Goal: Task Accomplishment & Management: Manage account settings

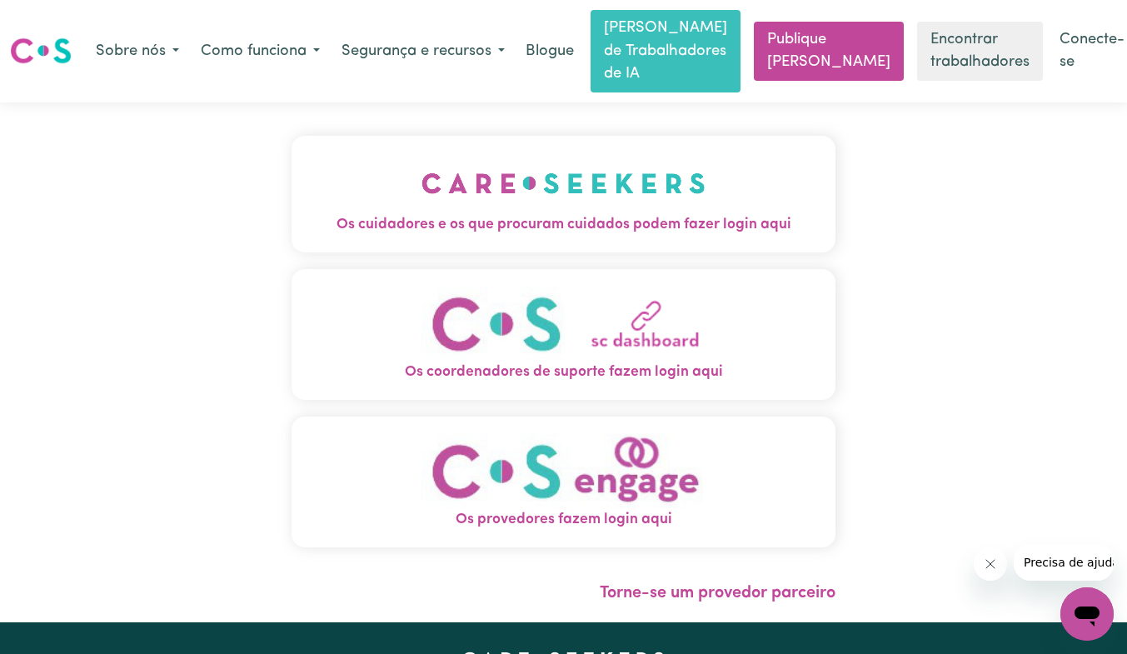
click at [1080, 62] on link "Conecte-se" at bounding box center [1091, 51] width 85 height 59
click at [1063, 49] on link "Conecte-se" at bounding box center [1091, 51] width 85 height 59
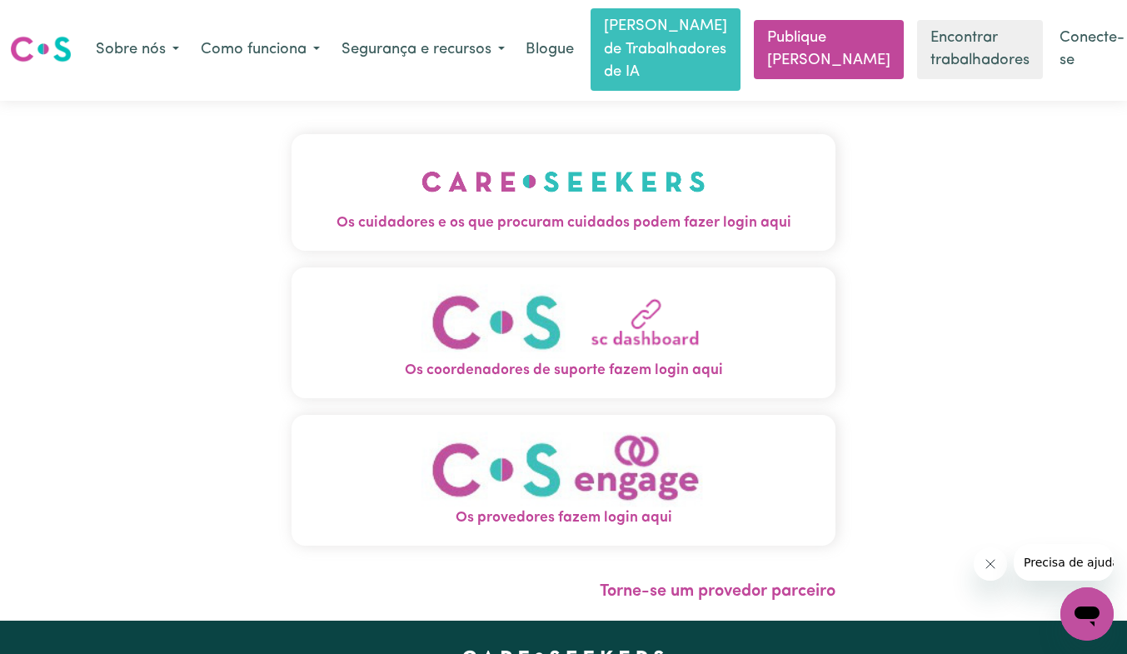
scroll to position [2, 0]
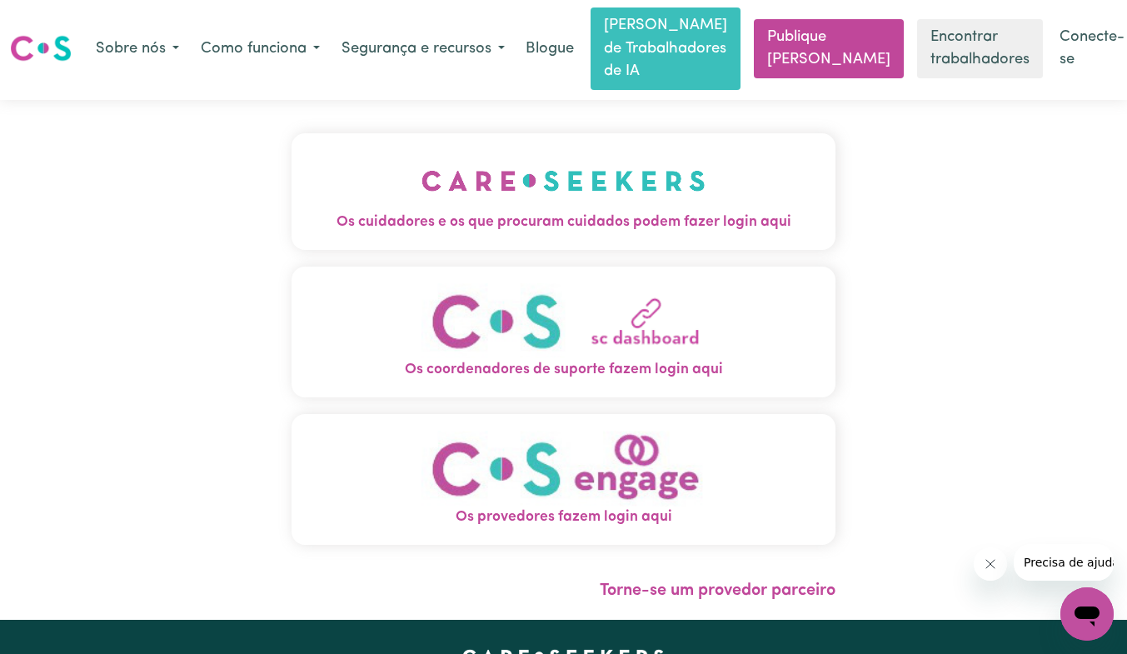
click at [753, 181] on button "Os cuidadores e os que procuram cuidados podem fazer login aqui" at bounding box center [563, 191] width 544 height 117
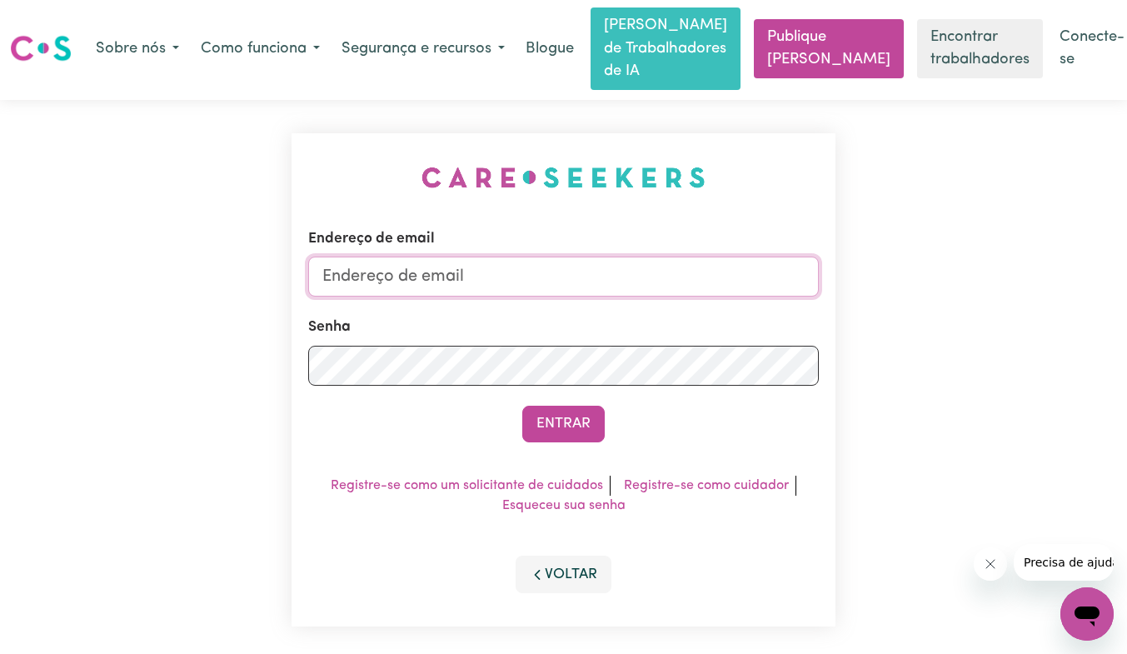
type input "[EMAIL_ADDRESS][DOMAIN_NAME]"
click at [562, 440] on button "Entrar" at bounding box center [563, 424] width 82 height 37
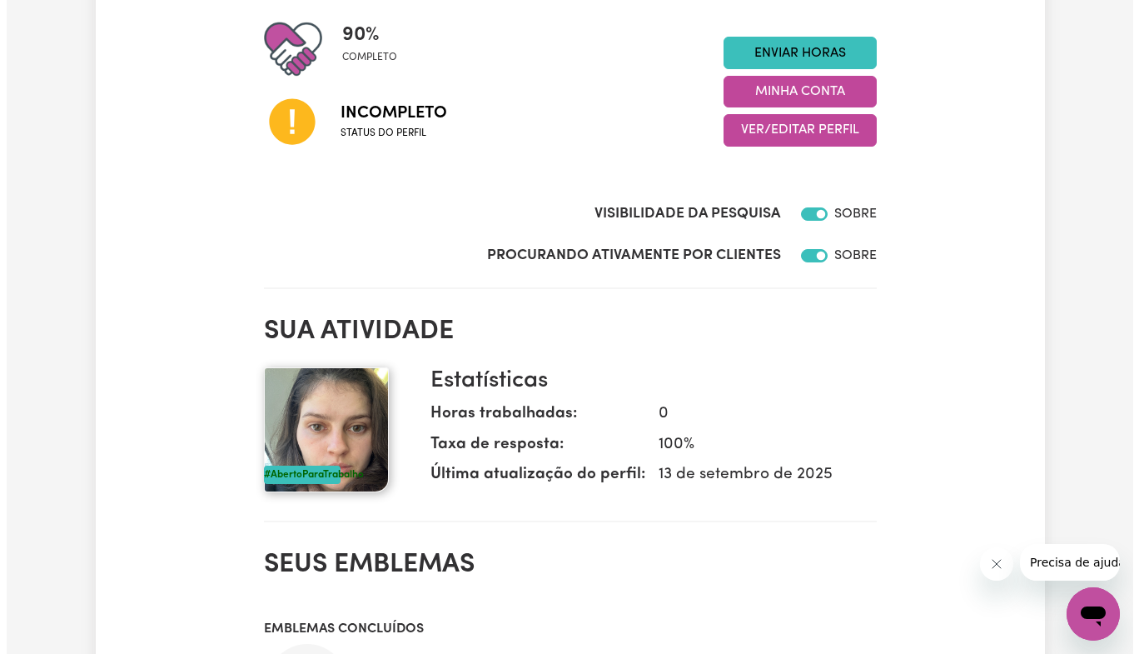
scroll to position [193, 0]
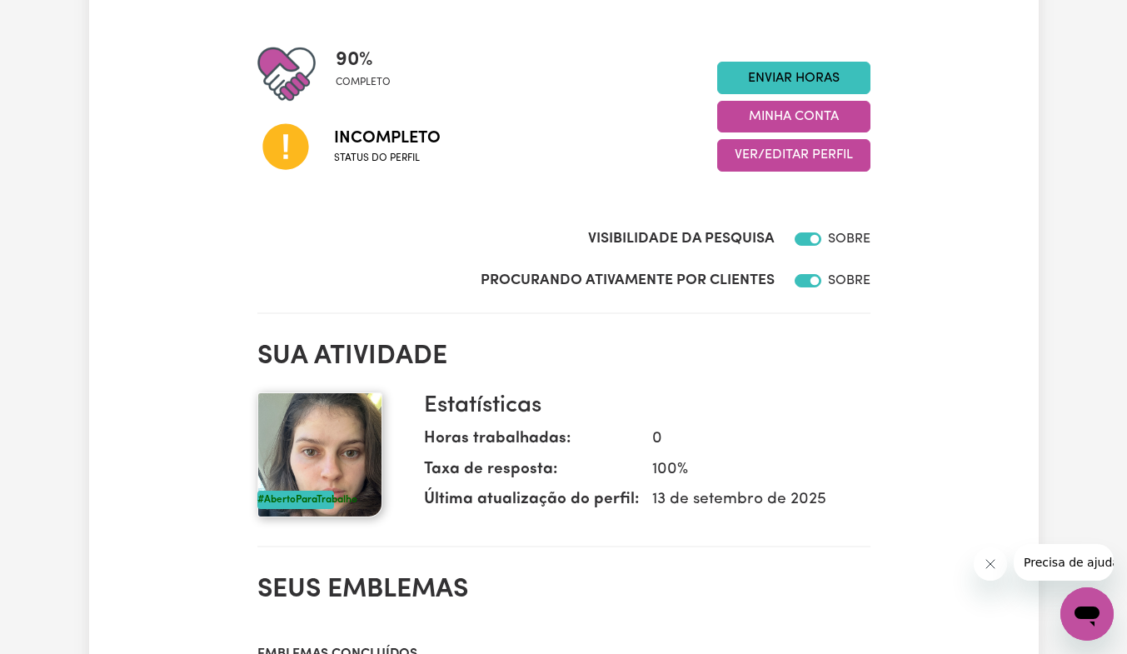
click at [828, 110] on font "Minha conta" at bounding box center [794, 116] width 90 height 13
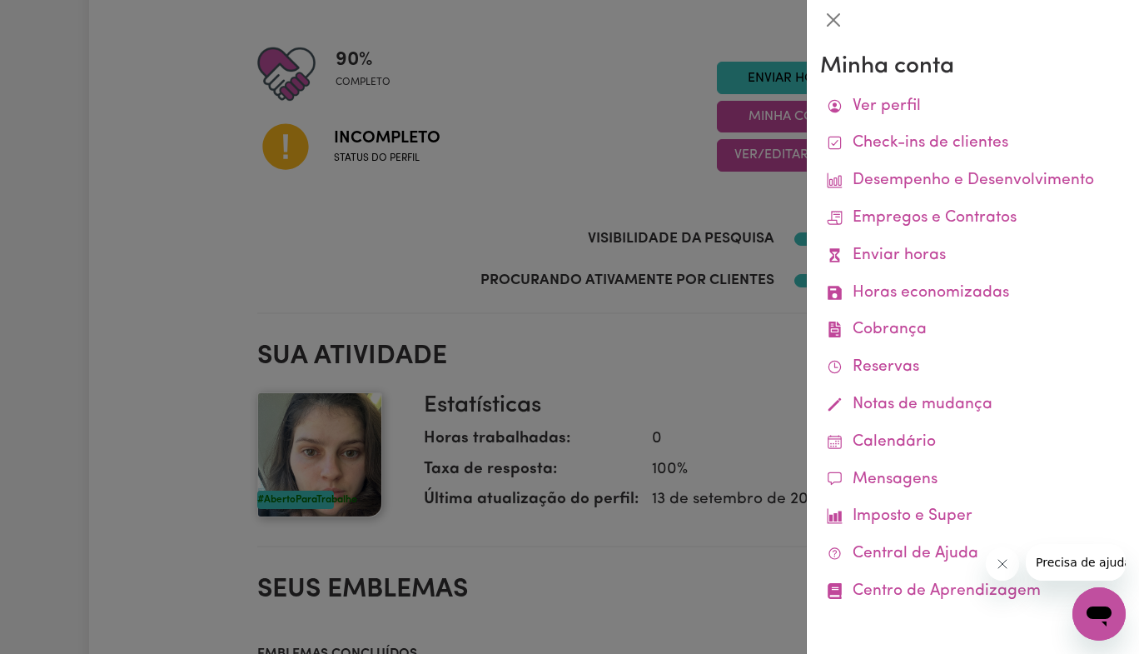
click at [887, 122] on link "Ver perfil" at bounding box center [973, 106] width 306 height 37
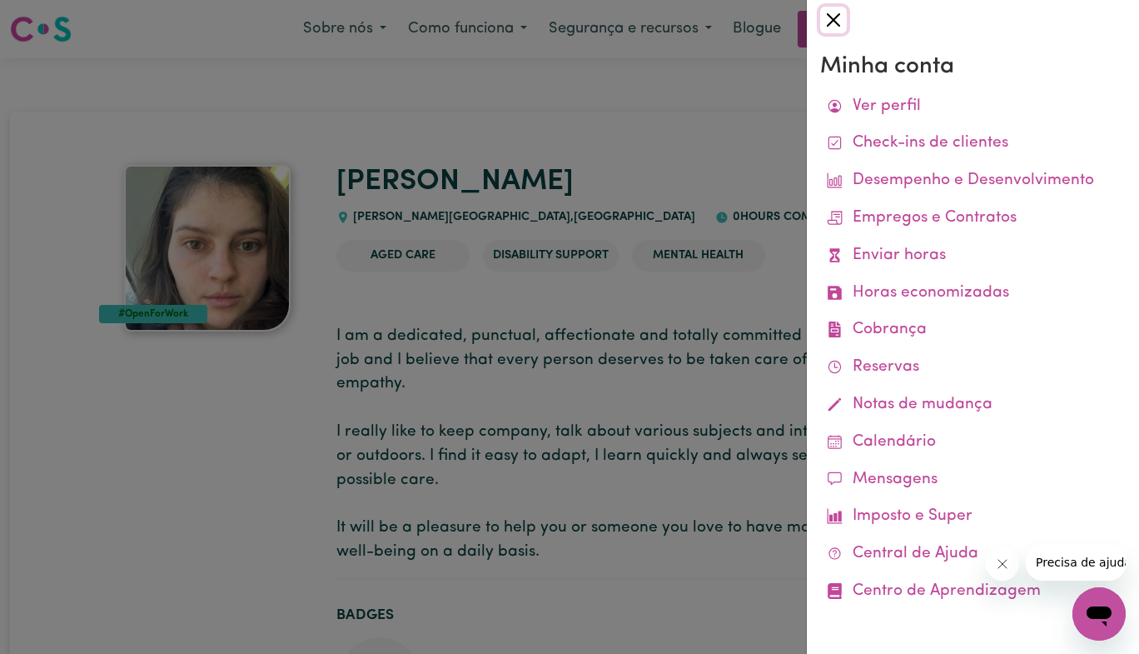
click at [834, 32] on button "Fechar" at bounding box center [833, 20] width 27 height 27
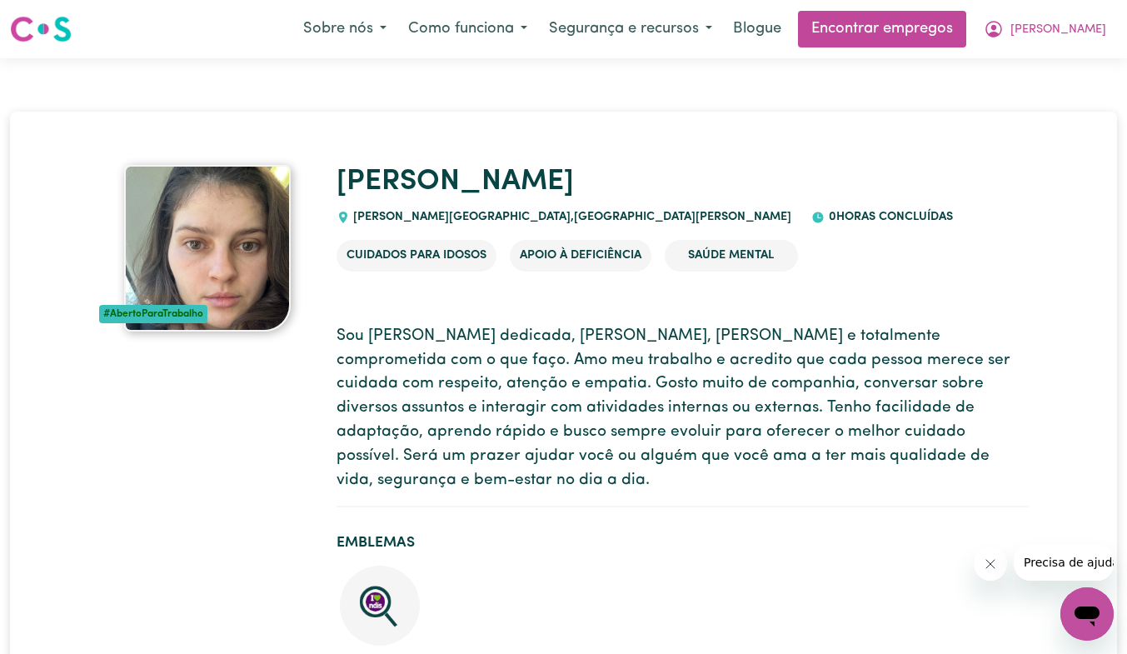
click at [231, 291] on img at bounding box center [207, 248] width 167 height 167
click at [1098, 37] on span "[PERSON_NAME]" at bounding box center [1058, 30] width 96 height 18
click at [1048, 106] on link "Meu Painel" at bounding box center [1050, 96] width 132 height 32
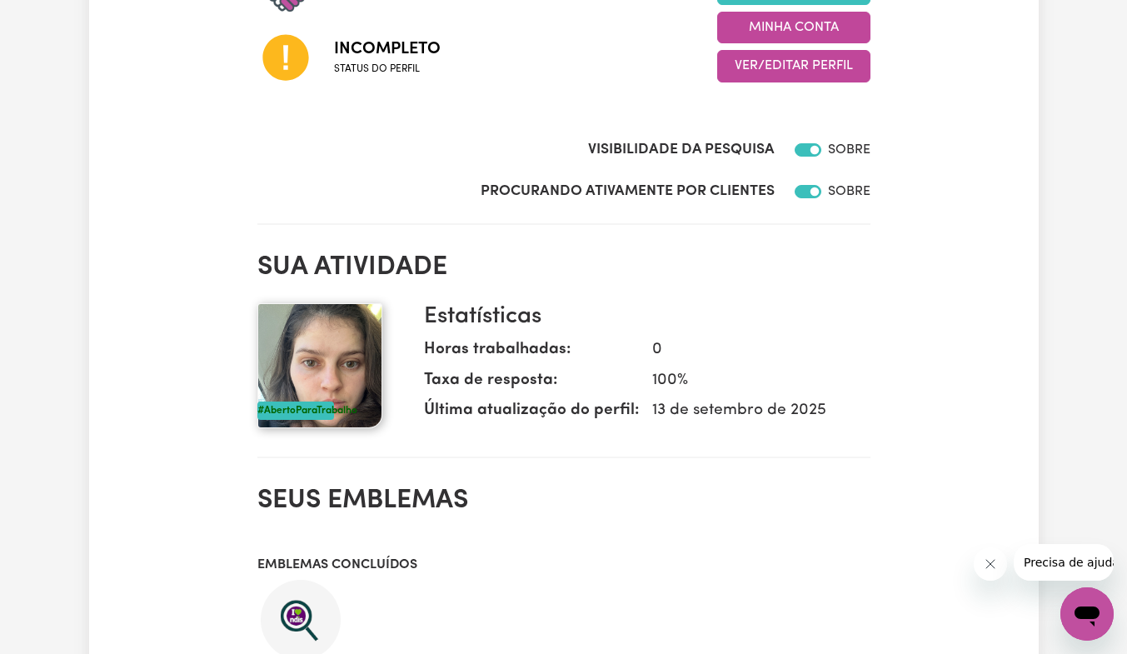
scroll to position [282, 0]
click at [355, 373] on img at bounding box center [319, 365] width 125 height 125
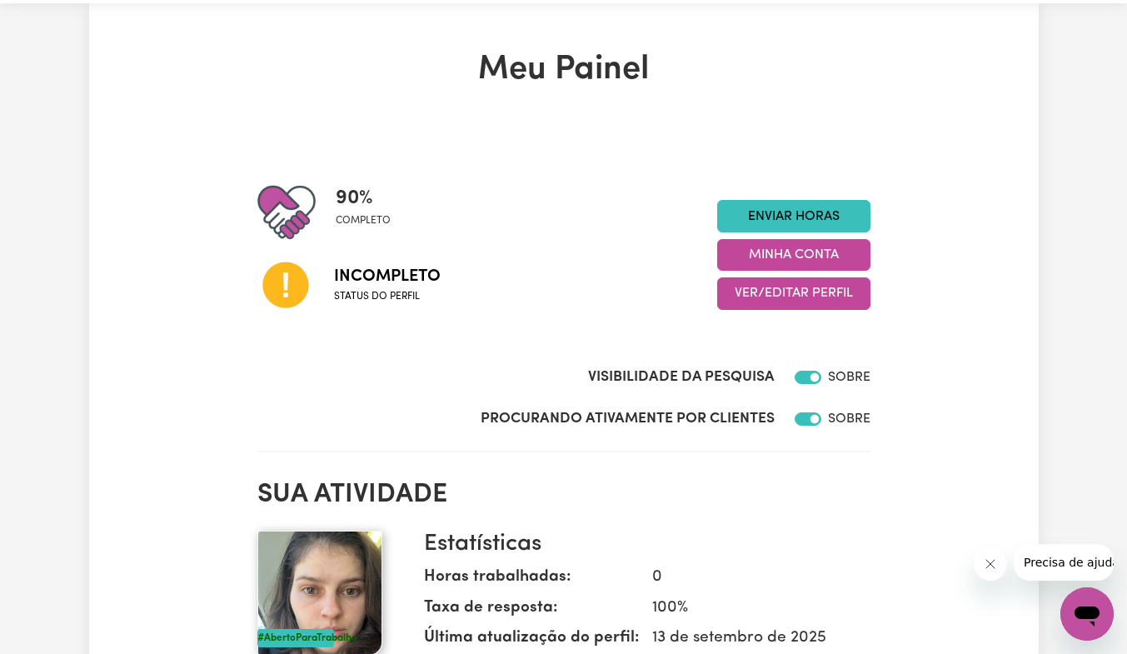
scroll to position [0, 0]
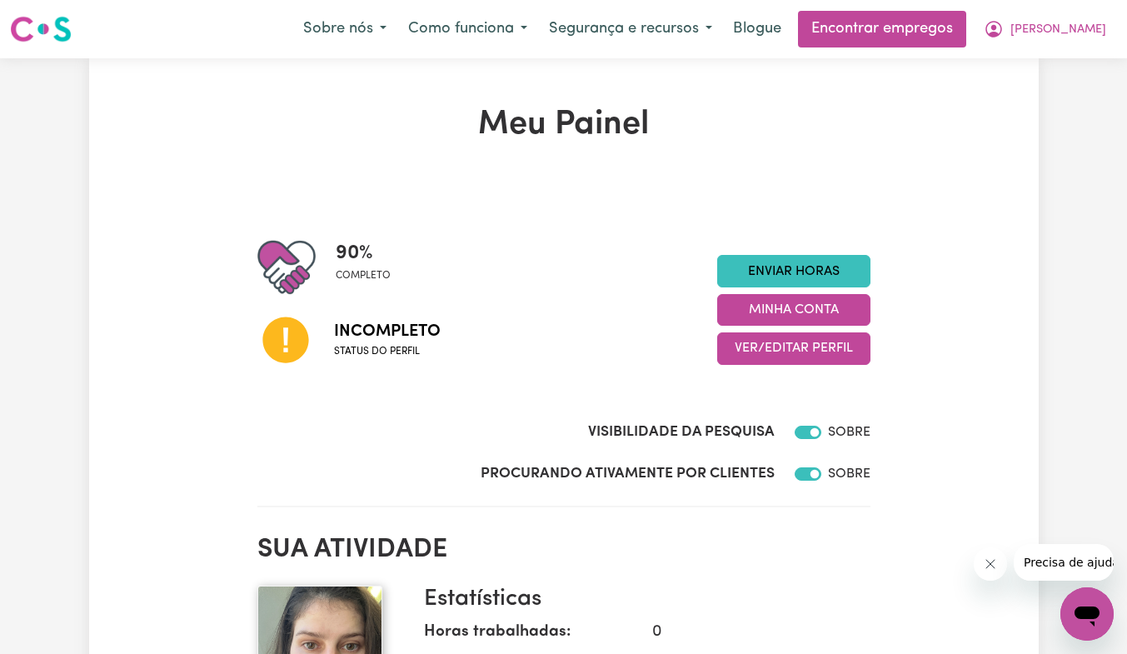
click at [839, 356] on font "Ver/Editar Perfil" at bounding box center [793, 348] width 118 height 13
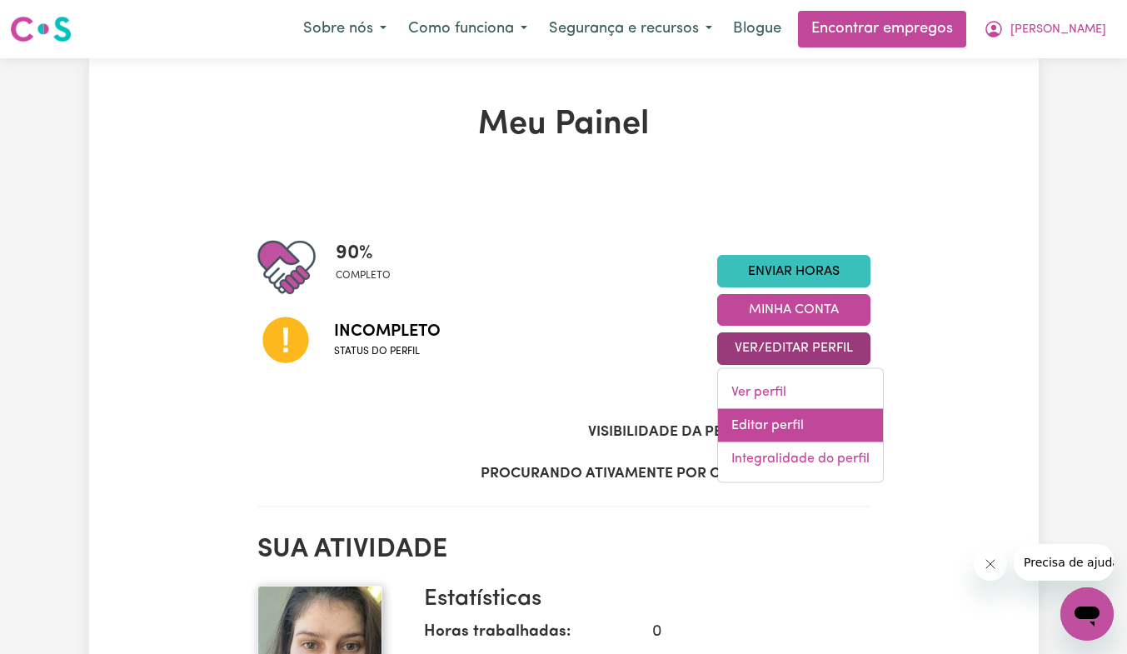
click at [777, 424] on font "Editar perfil" at bounding box center [767, 425] width 72 height 13
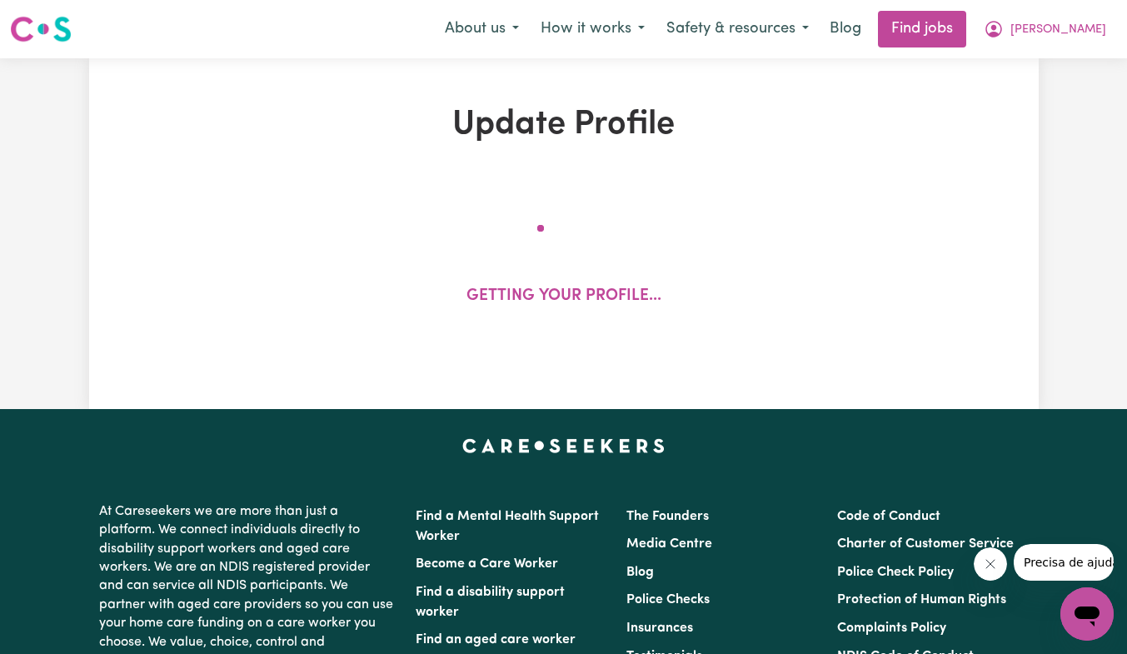
select select "[DEMOGRAPHIC_DATA]"
select select "[DEMOGRAPHIC_DATA] Work Visa"
select select "Studying a healthcare related degree or qualification"
select select "45"
select select "48"
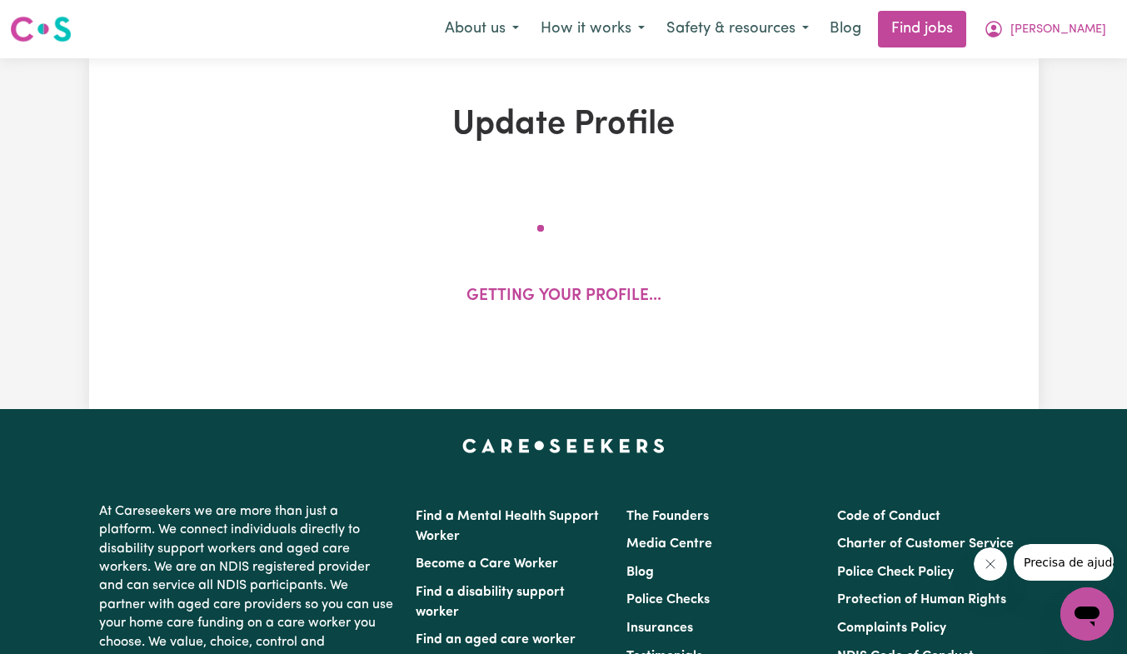
select select "50"
select select "60"
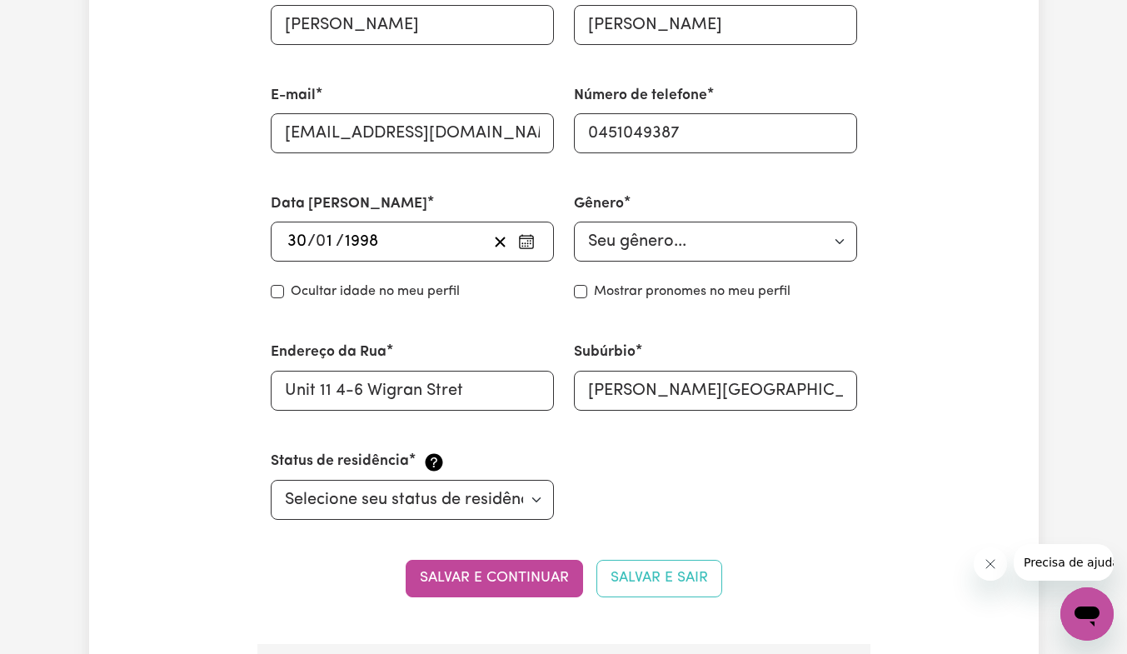
scroll to position [560, 0]
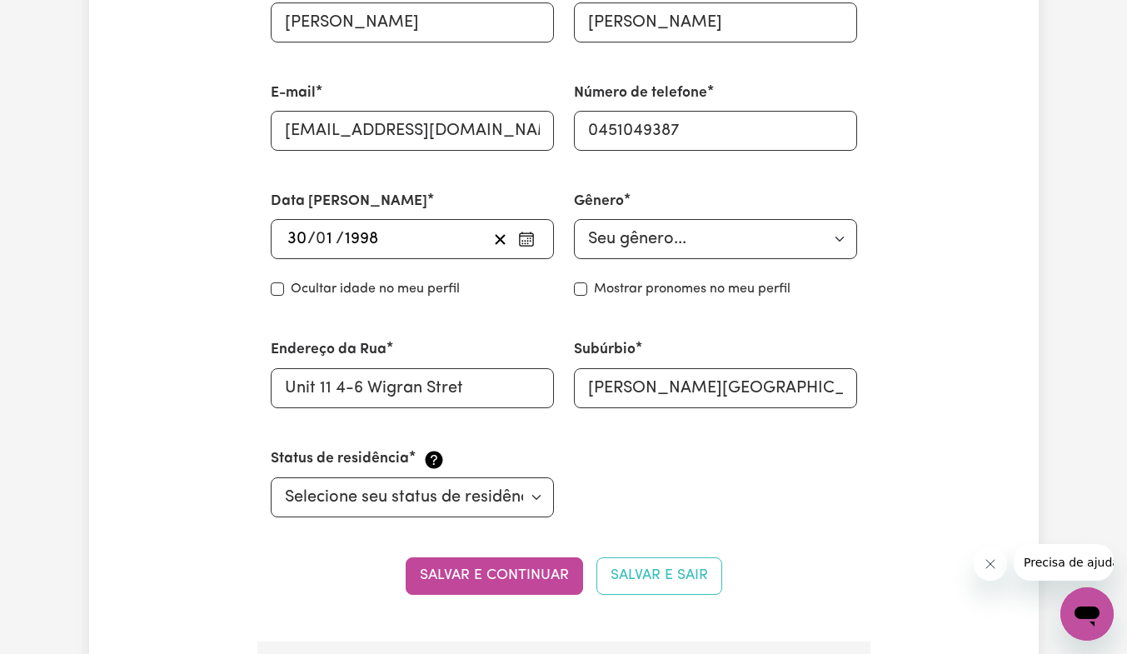
click at [513, 576] on font "Salvar e continuar" at bounding box center [494, 575] width 149 height 14
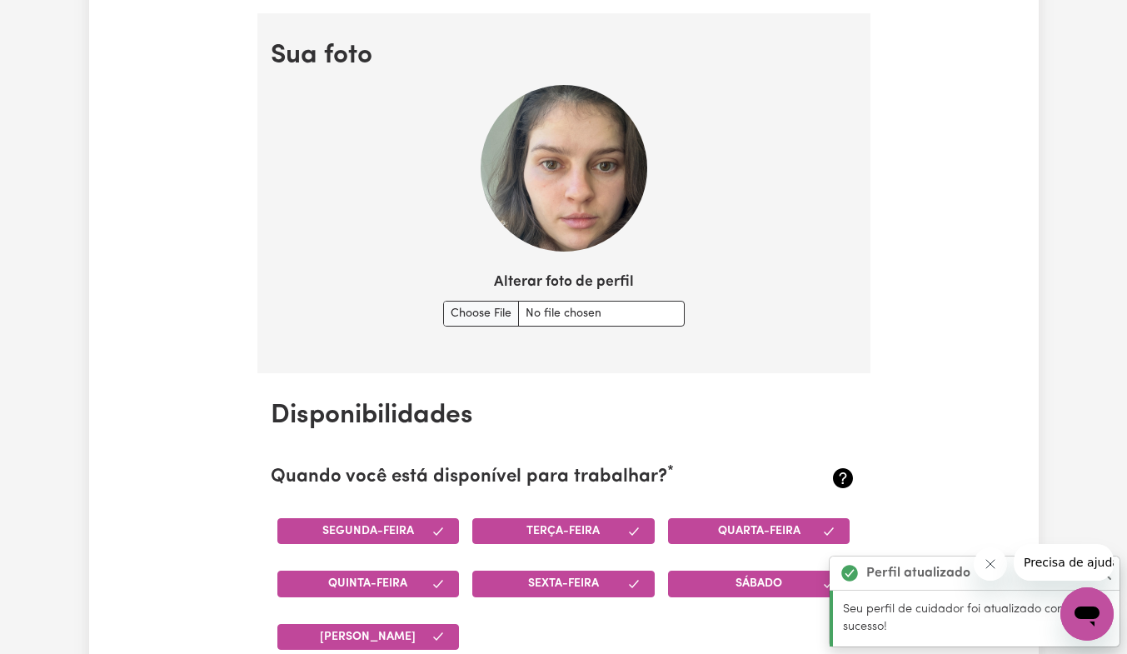
scroll to position [1202, 0]
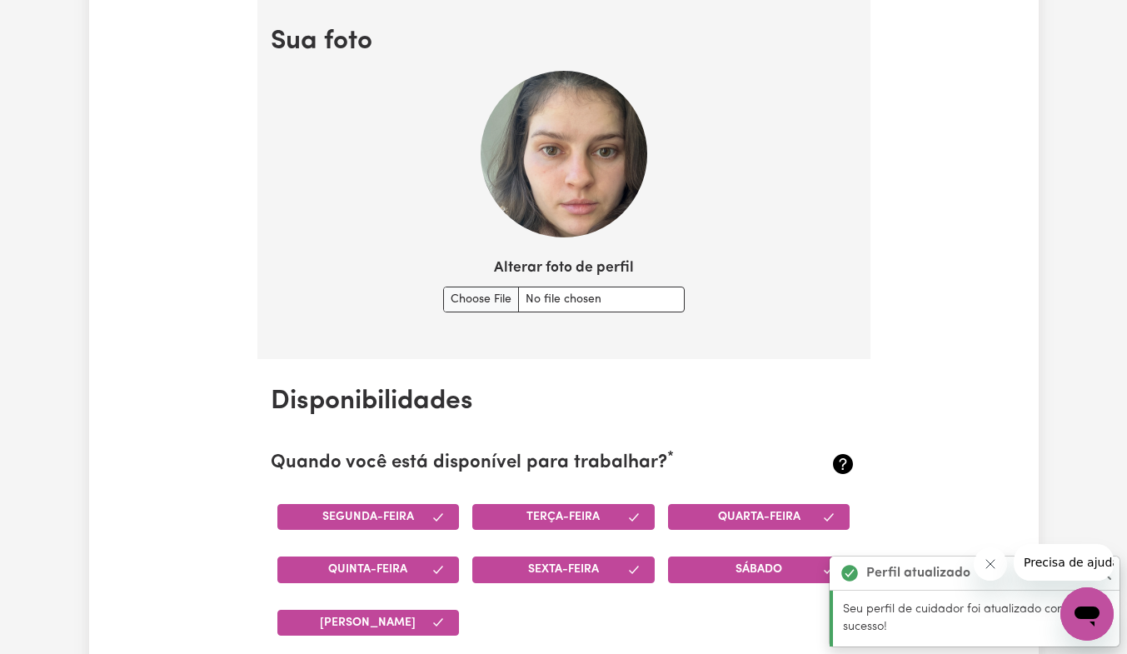
click at [586, 184] on img at bounding box center [563, 154] width 167 height 167
click at [577, 302] on input "Alterar foto de perfil" at bounding box center [563, 299] width 241 height 26
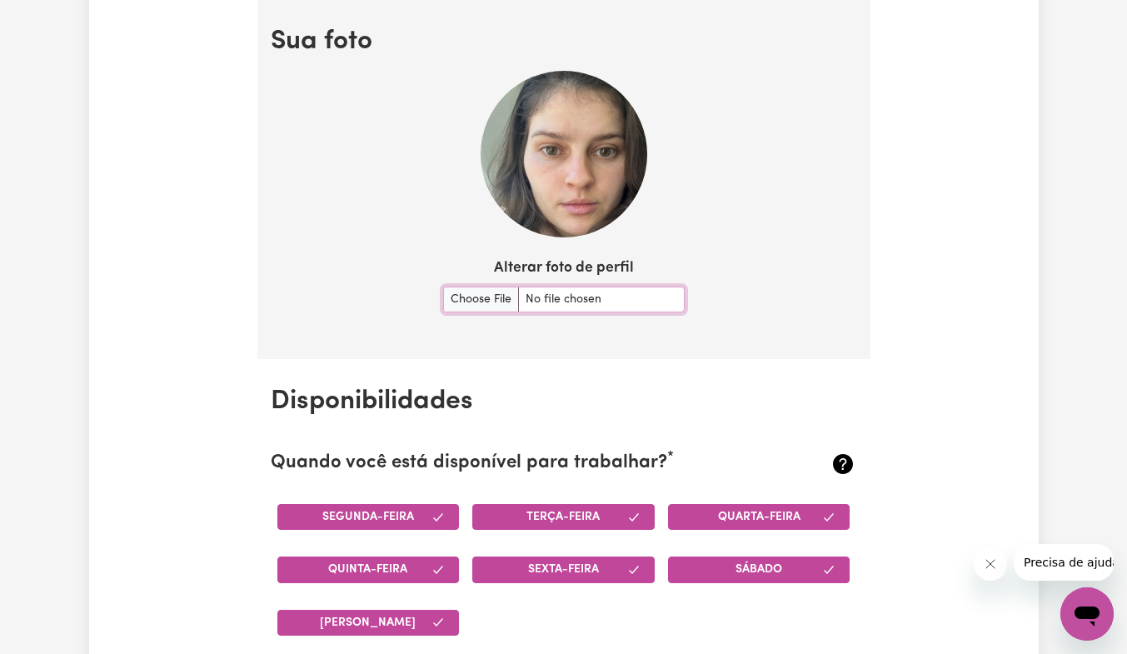
type input "C:\fakepath\ccae1a58-d329-4f2d-8729-5d5d06000760.jpg"
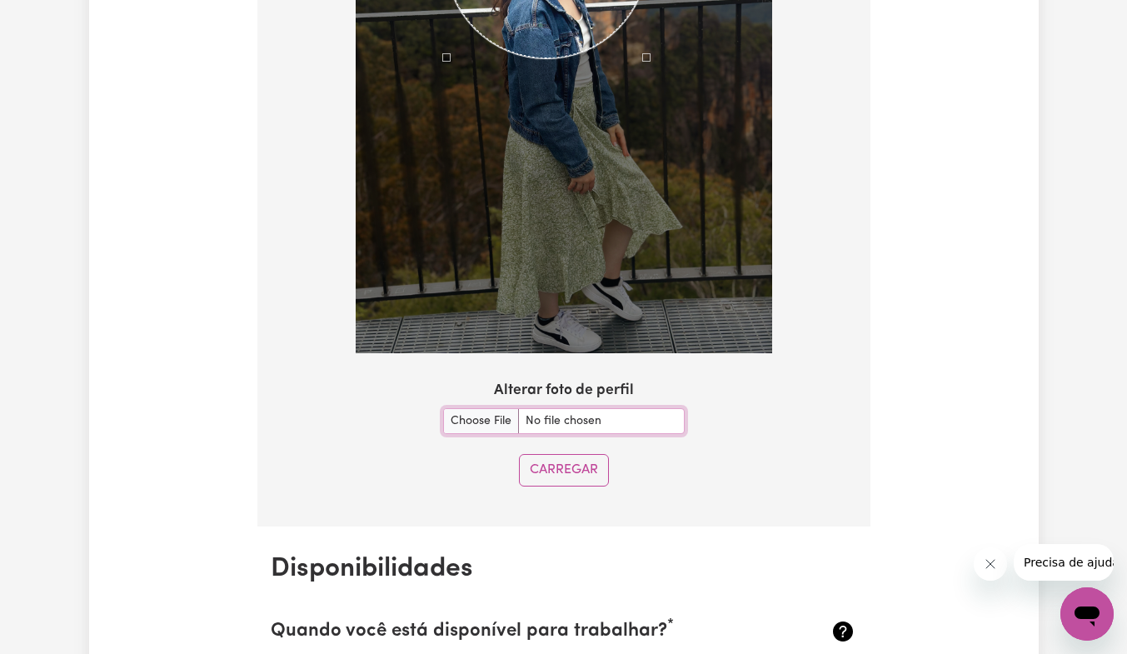
scroll to position [1468, 0]
click at [575, 475] on font "Carregar" at bounding box center [564, 471] width 68 height 13
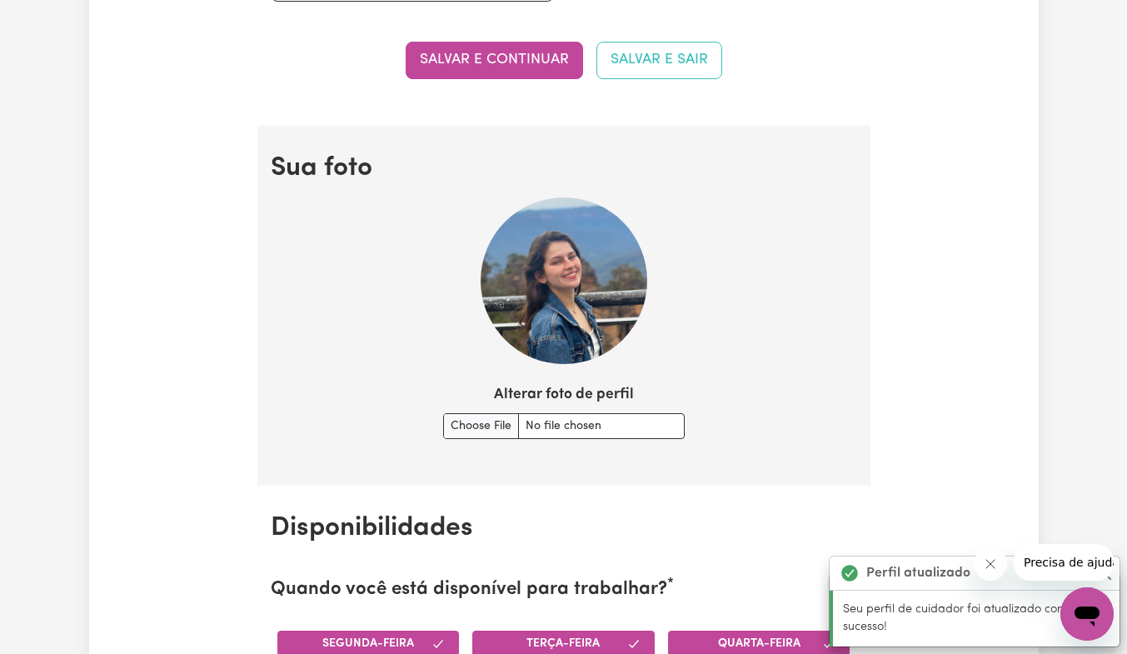
scroll to position [1066, 0]
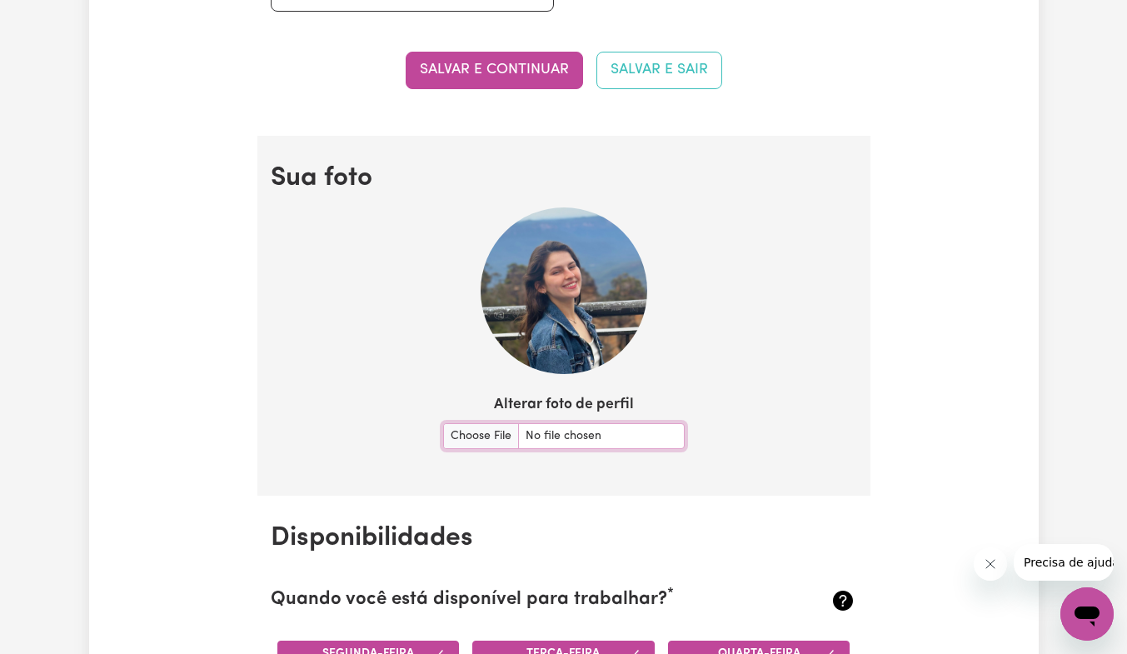
click at [605, 440] on input "Alterar foto de perfil" at bounding box center [563, 436] width 241 height 26
click at [625, 435] on input "Alterar foto de perfil" at bounding box center [563, 436] width 241 height 26
click at [591, 444] on input "Alterar foto de perfil" at bounding box center [563, 436] width 241 height 26
type input "C:\fakepath\1A5DBB76-B4C0-48B2-9181-B894A90D9550.jpg"
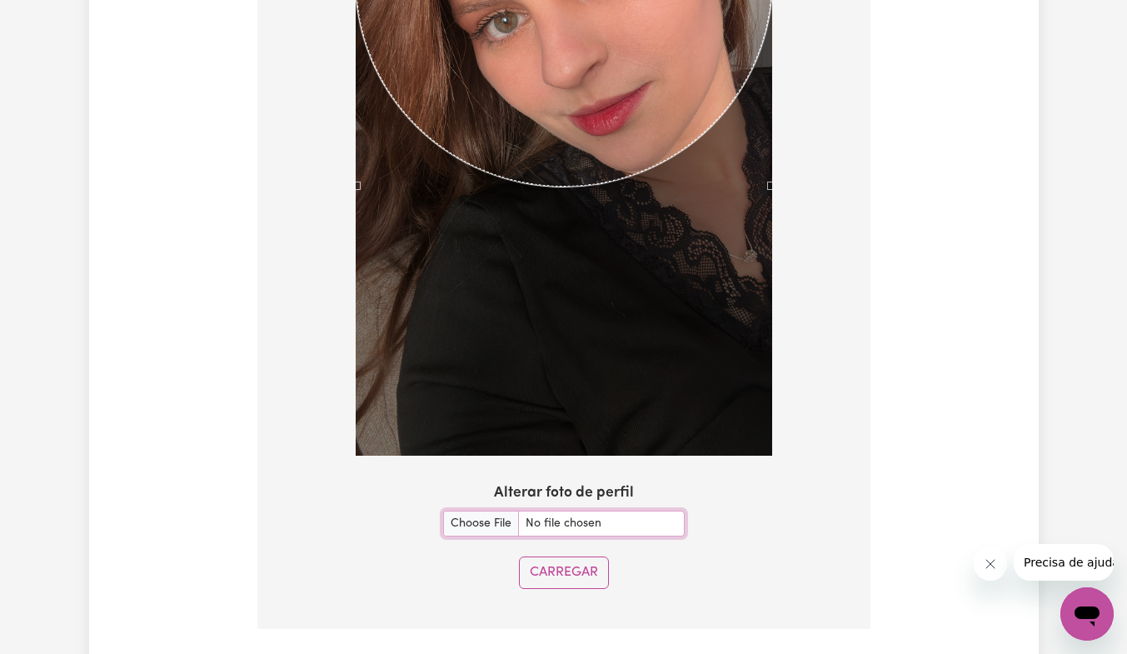
scroll to position [1553, 0]
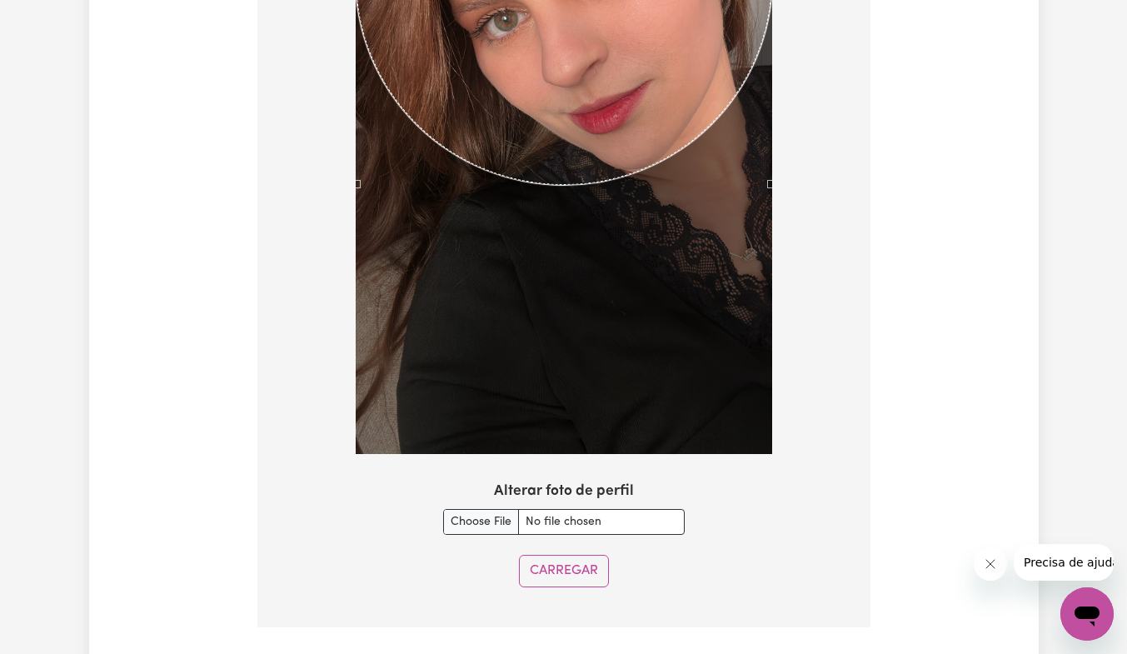
click at [585, 574] on font "Carregar" at bounding box center [564, 571] width 68 height 13
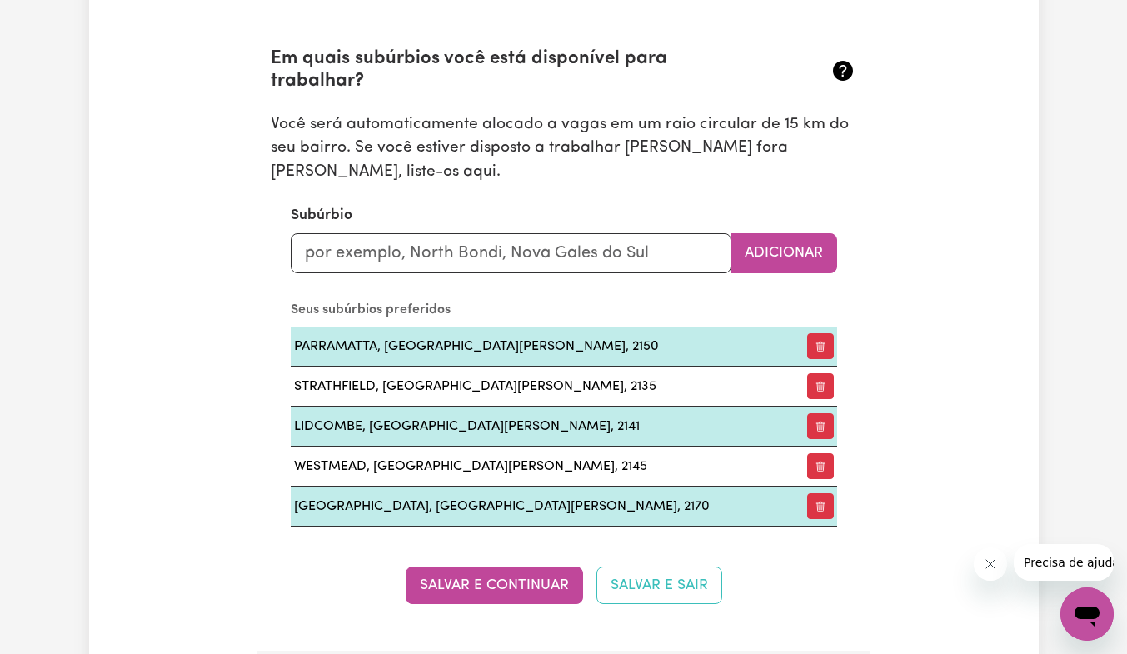
scroll to position [1844, 0]
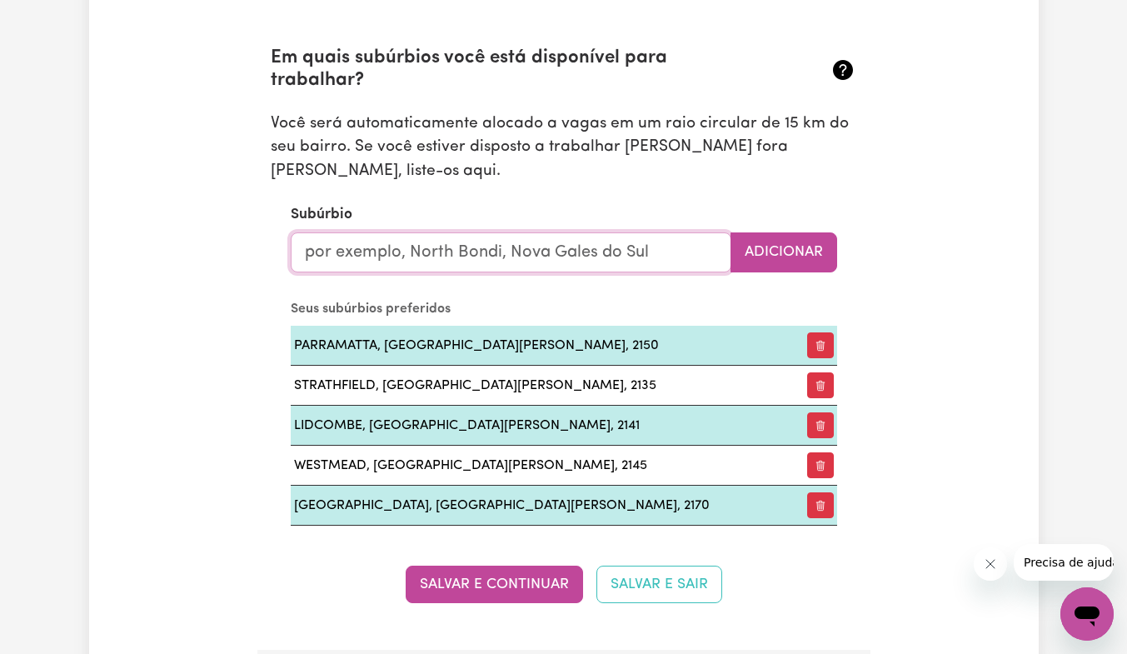
click at [564, 236] on input "text" at bounding box center [511, 252] width 440 height 40
type input "Mar"
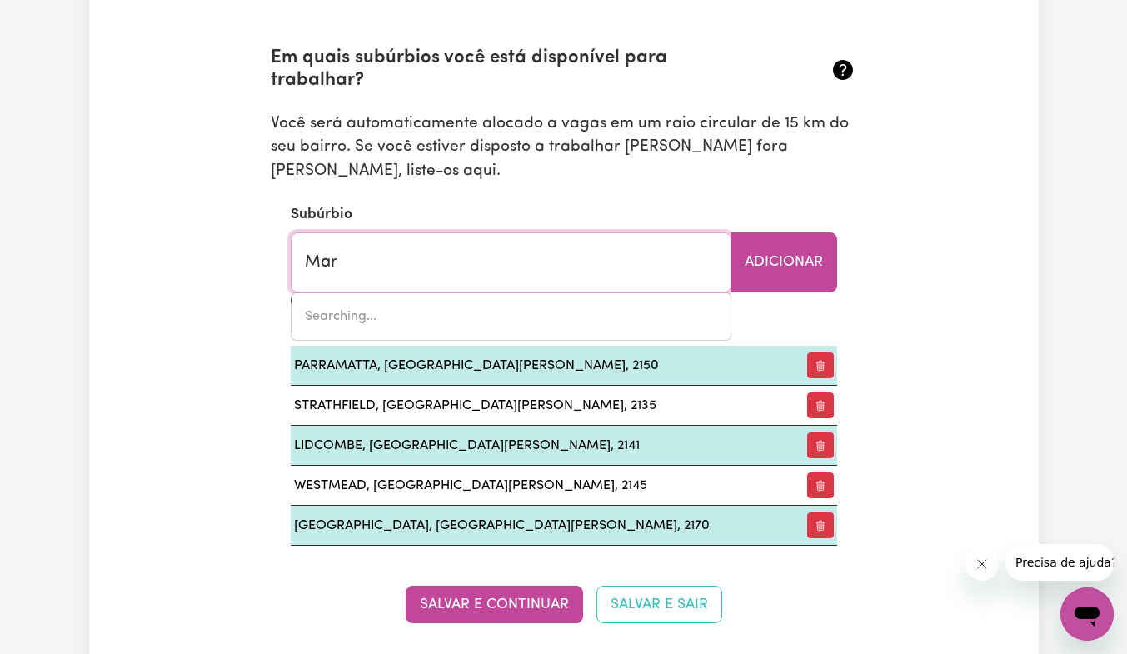
type input "MarAGLE, [GEOGRAPHIC_DATA], 2653"
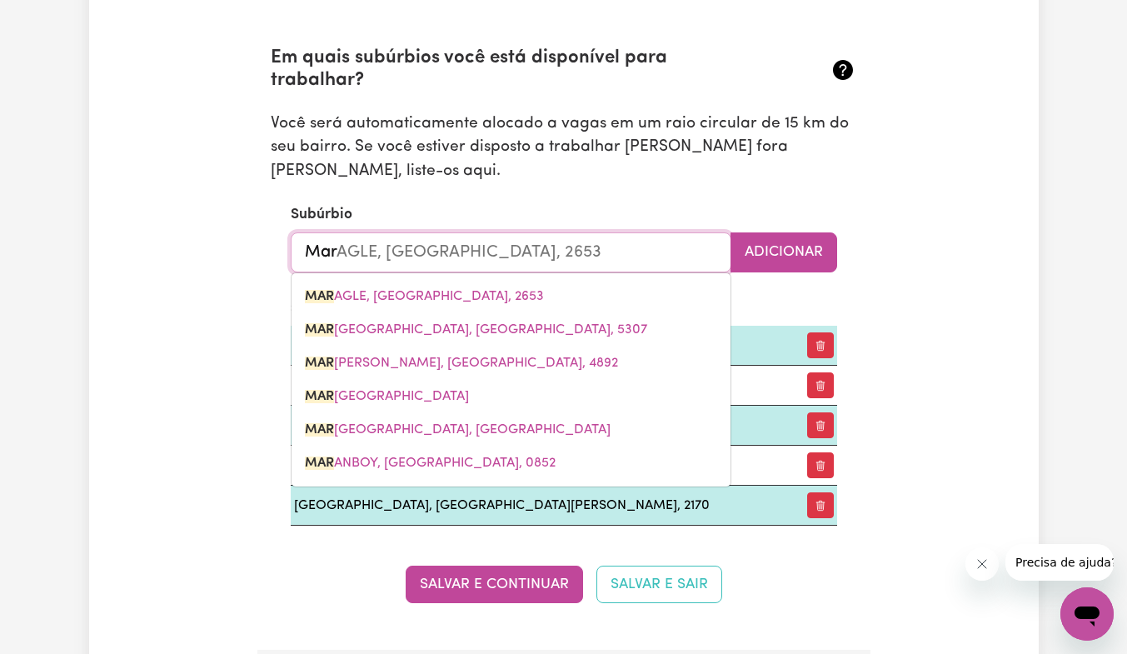
type input "[PERSON_NAME]"
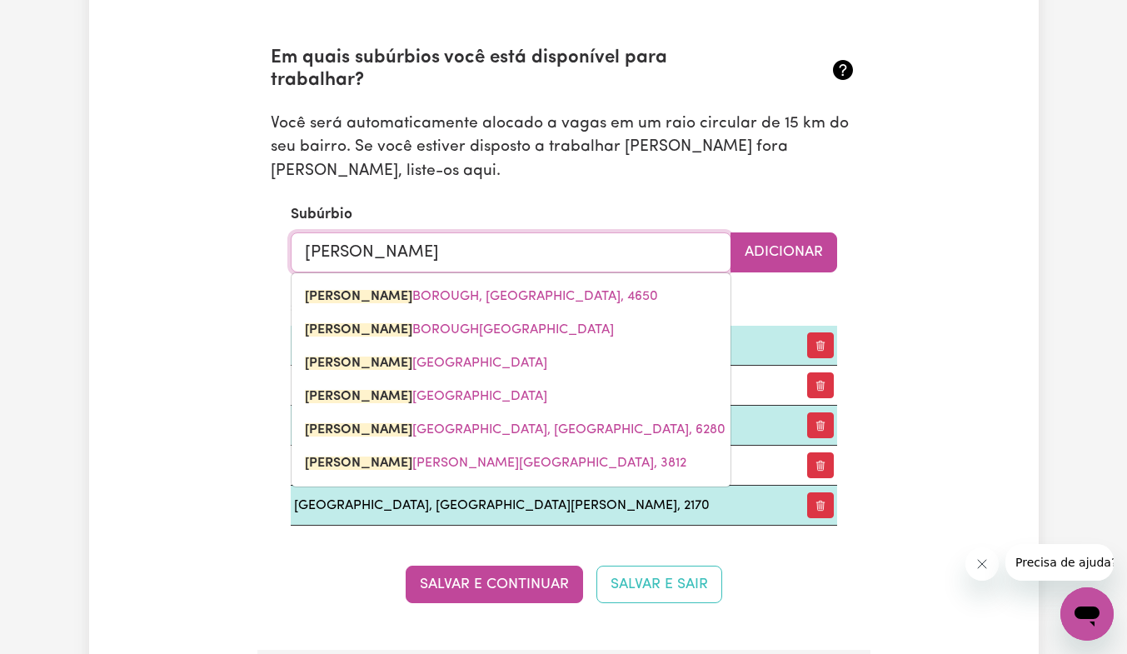
type input "[GEOGRAPHIC_DATA], [GEOGRAPHIC_DATA], 4650"
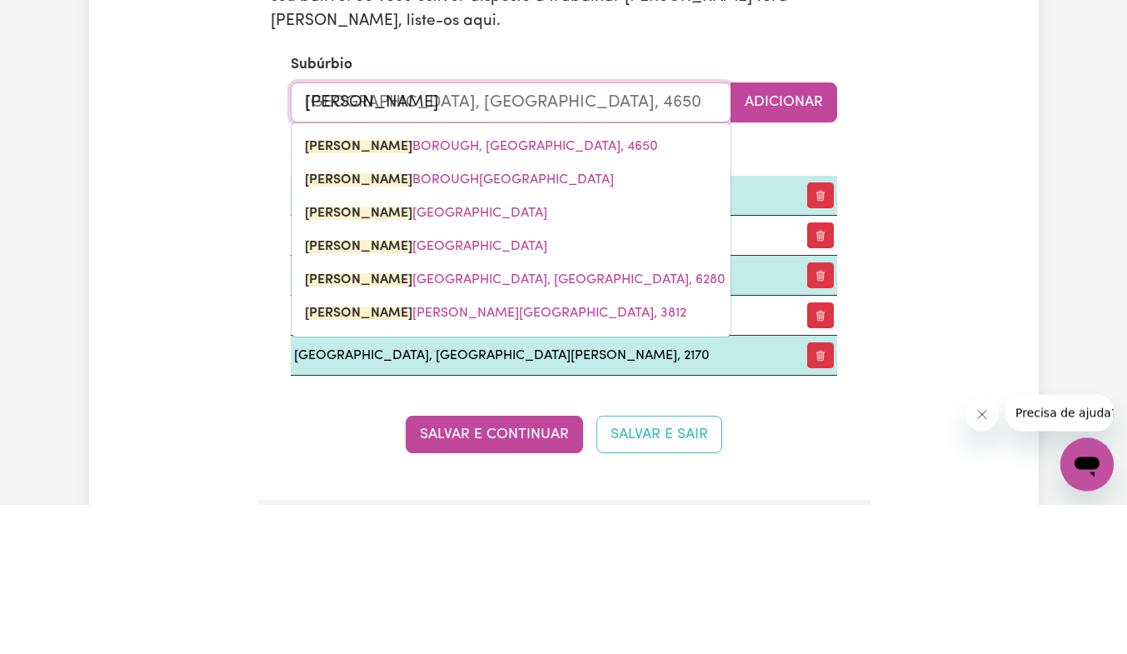
type input "[PERSON_NAME]"
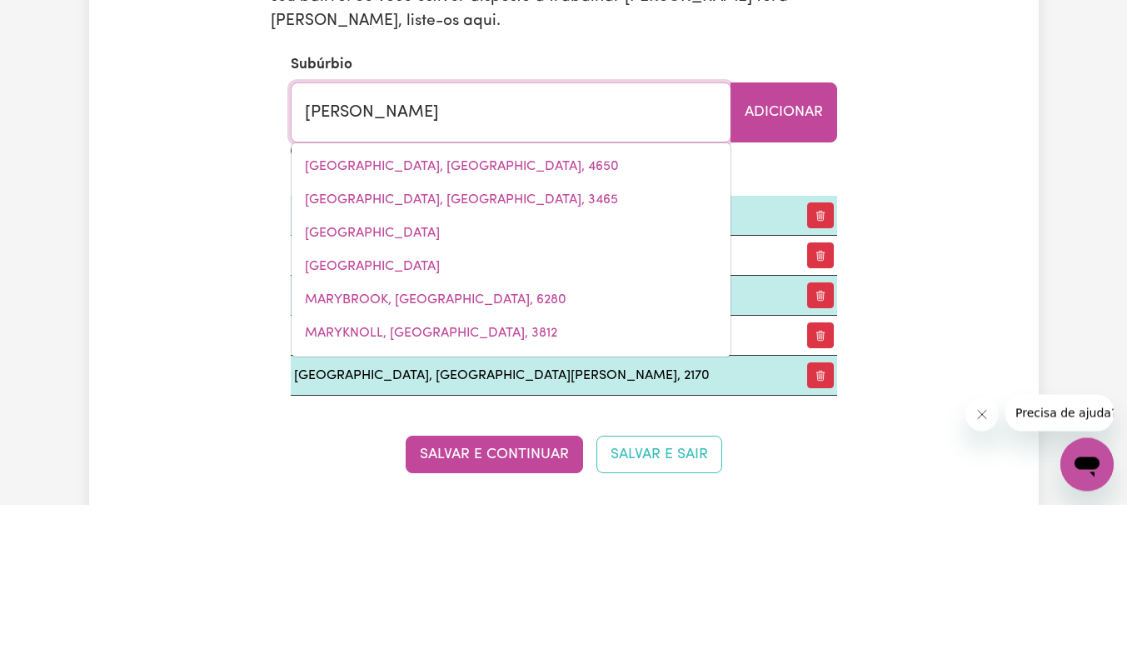
type input "[US_STATE], [GEOGRAPHIC_DATA], 2287"
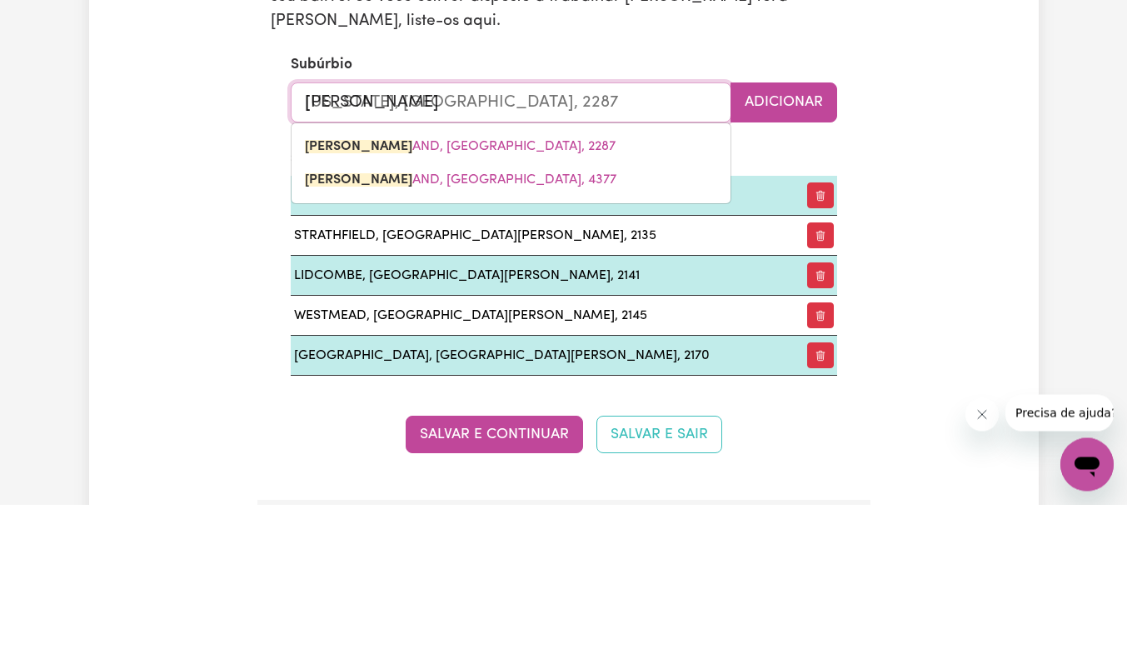
click at [480, 293] on span "[PERSON_NAME] AND, [GEOGRAPHIC_DATA], 2287" at bounding box center [460, 296] width 311 height 13
type input "[US_STATE], [GEOGRAPHIC_DATA], 2287"
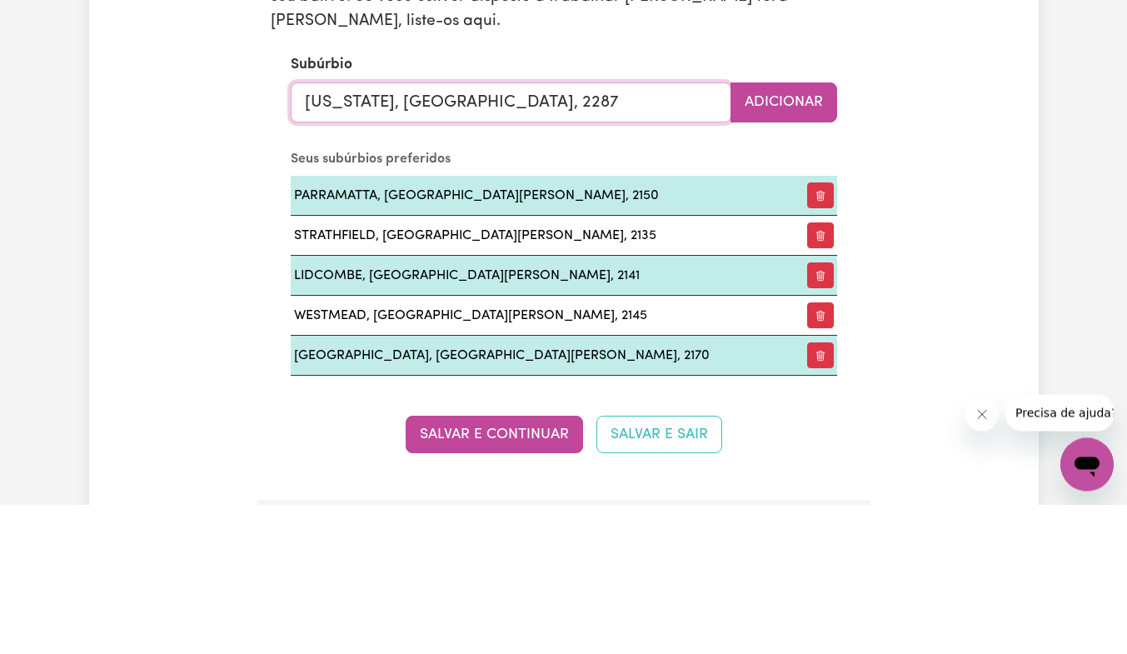
type input "[US_STATE], [GEOGRAPHIC_DATA], 2287"
click at [782, 245] on font "Adicionar" at bounding box center [783, 252] width 78 height 14
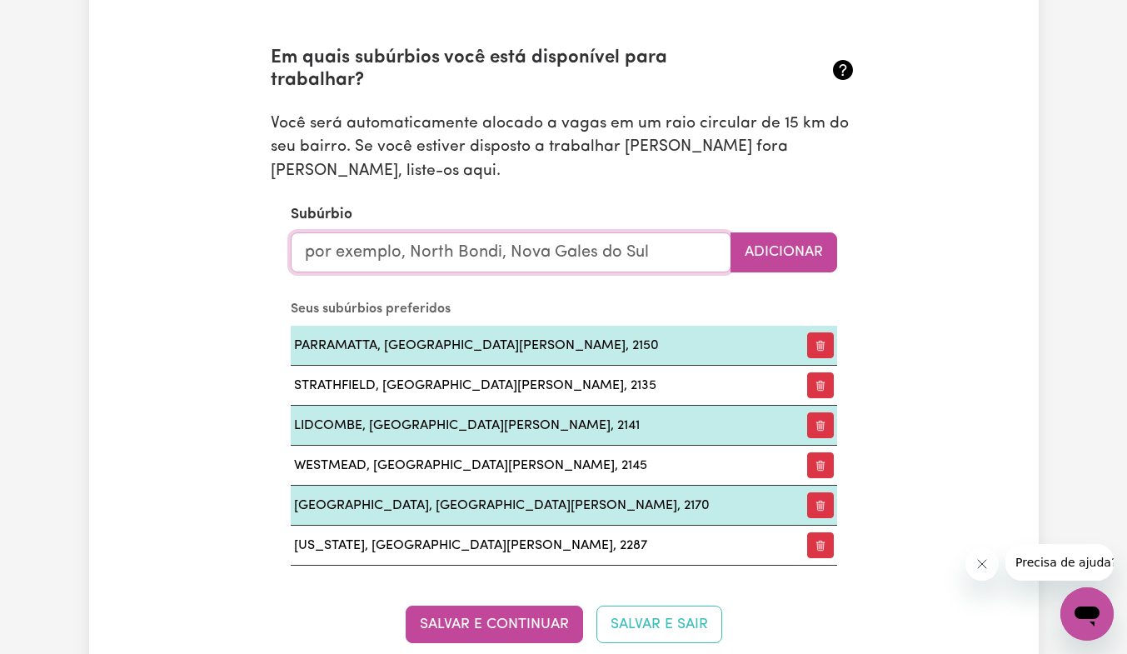
click at [535, 251] on input "text" at bounding box center [511, 252] width 440 height 40
type input "Gra"
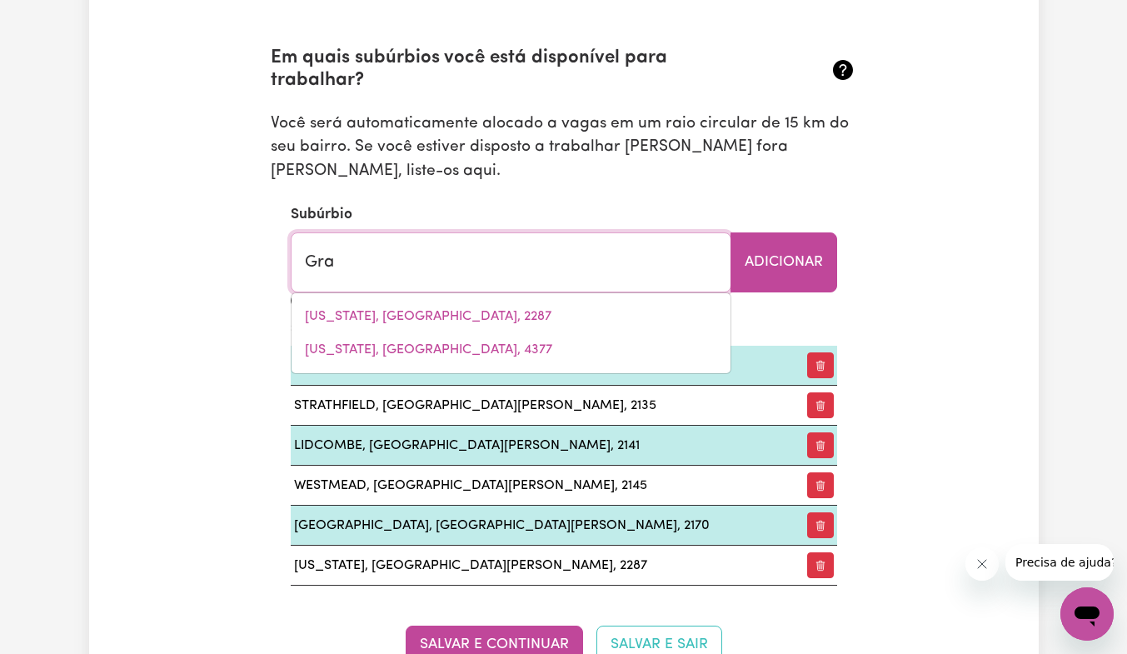
type input "GraBBEN [PERSON_NAME], [GEOGRAPHIC_DATA], 2583"
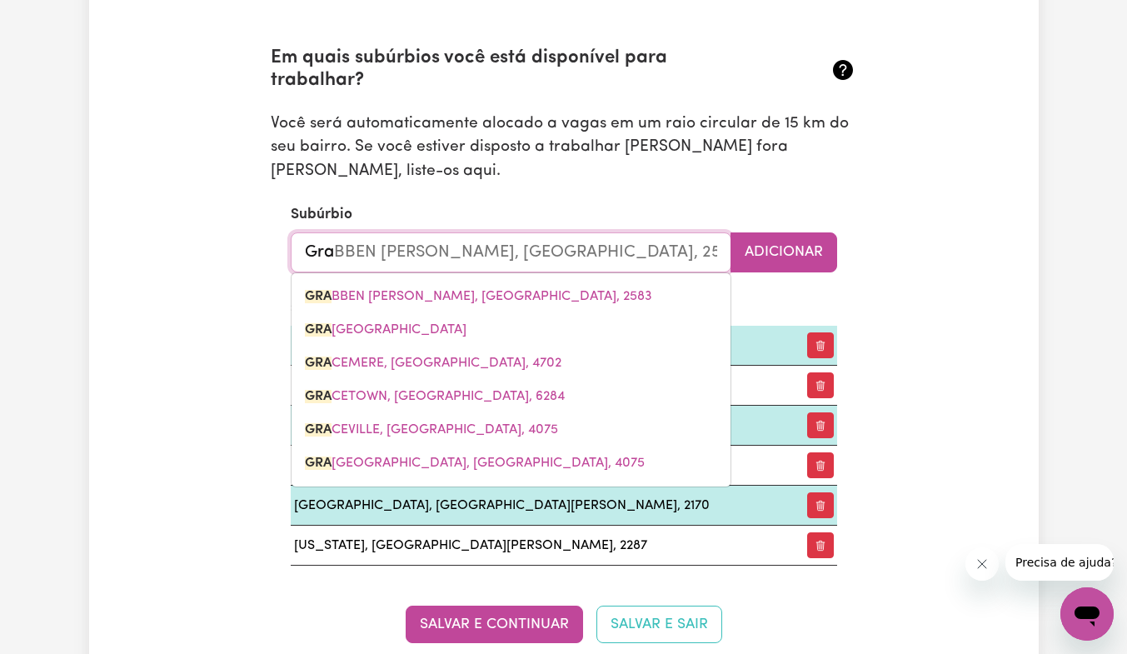
type input "Gran"
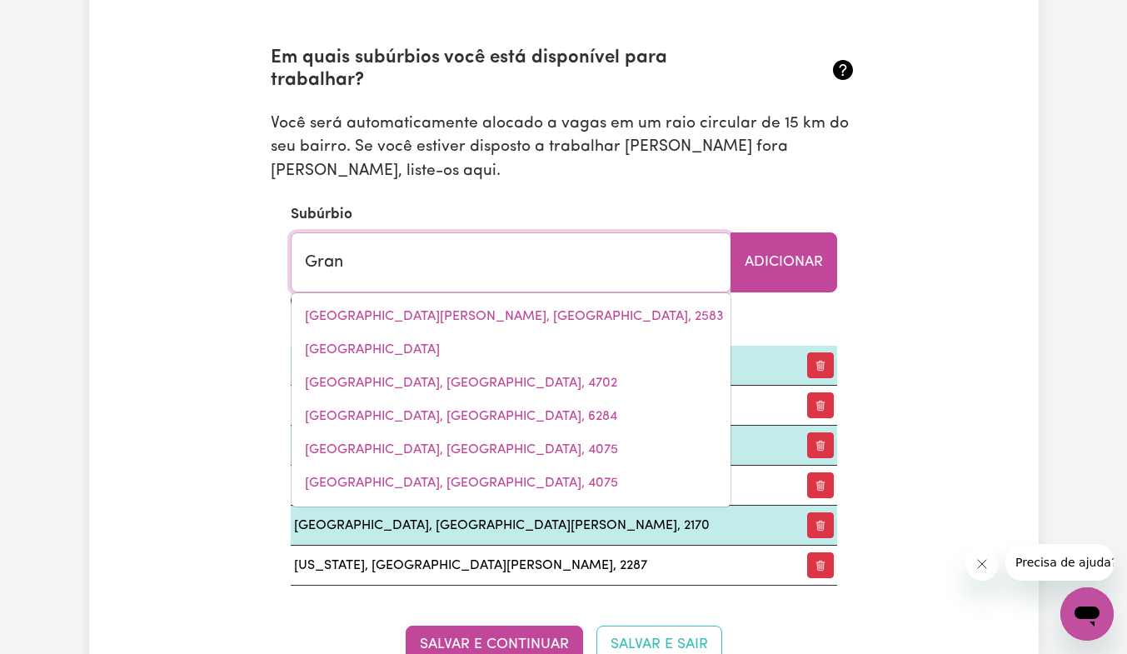
type input "GranADILLA, [GEOGRAPHIC_DATA], 4855"
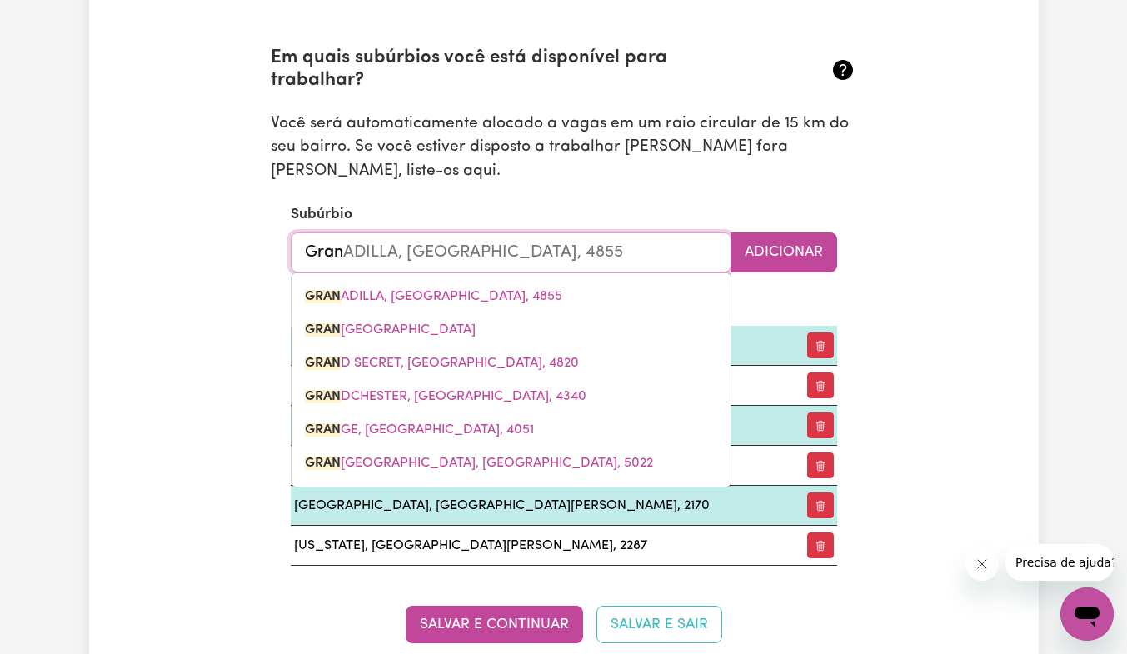
type input "Granv"
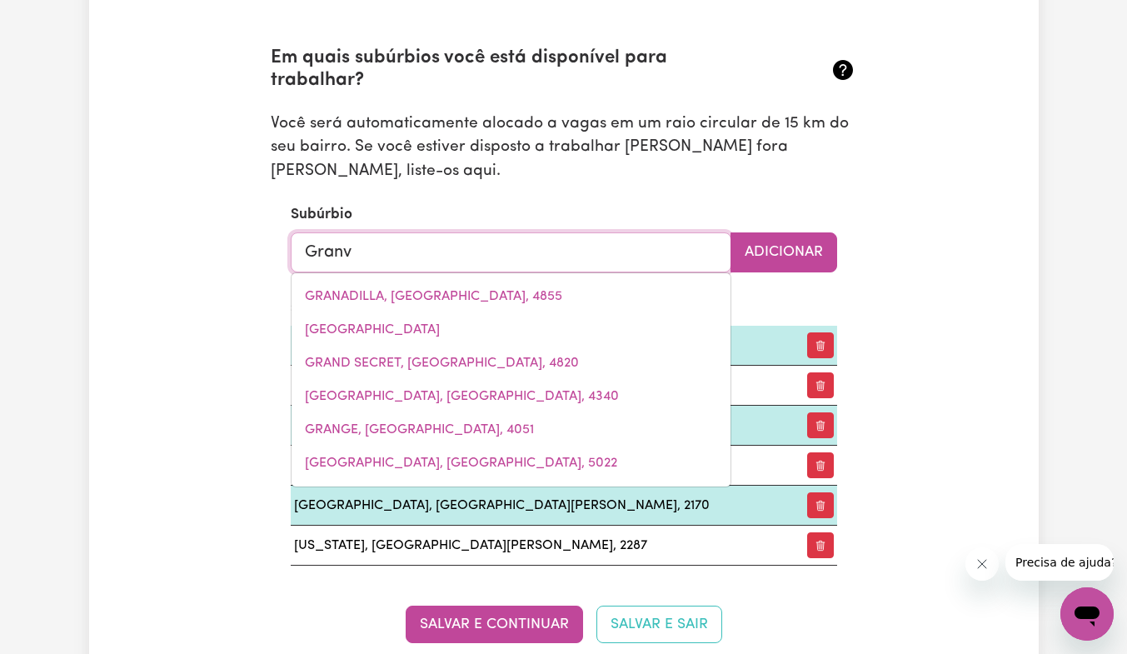
type input "GranvILLE, [GEOGRAPHIC_DATA], 2142"
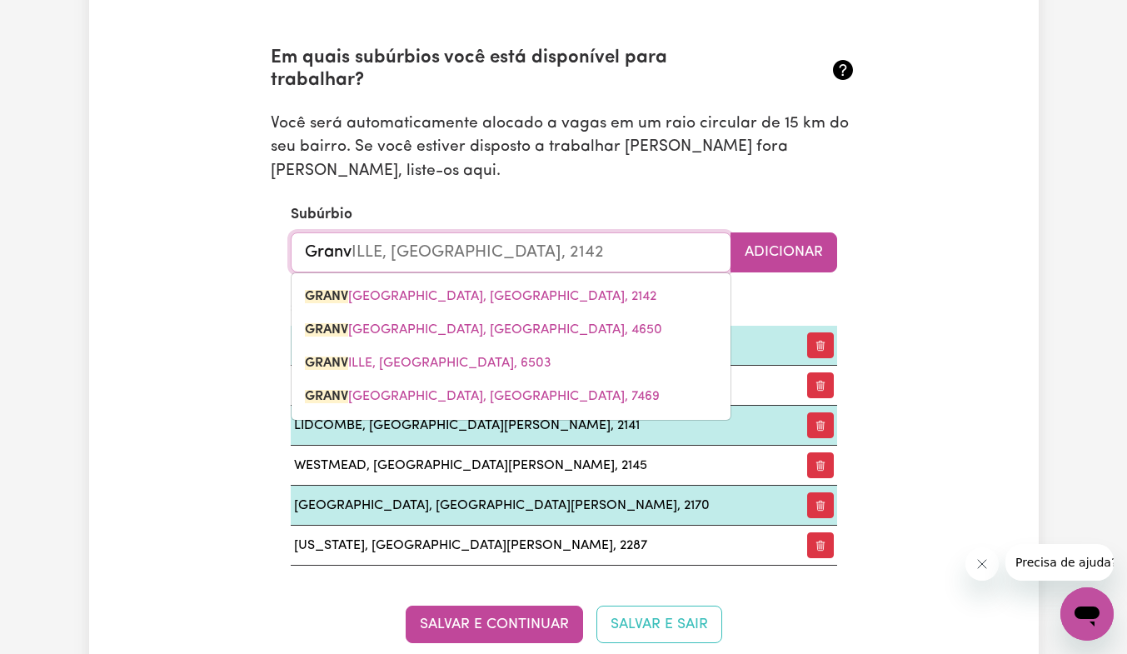
click at [458, 290] on span "GRANV ILLE, [GEOGRAPHIC_DATA], 2142" at bounding box center [480, 296] width 351 height 13
type input "[GEOGRAPHIC_DATA], [GEOGRAPHIC_DATA], 2142"
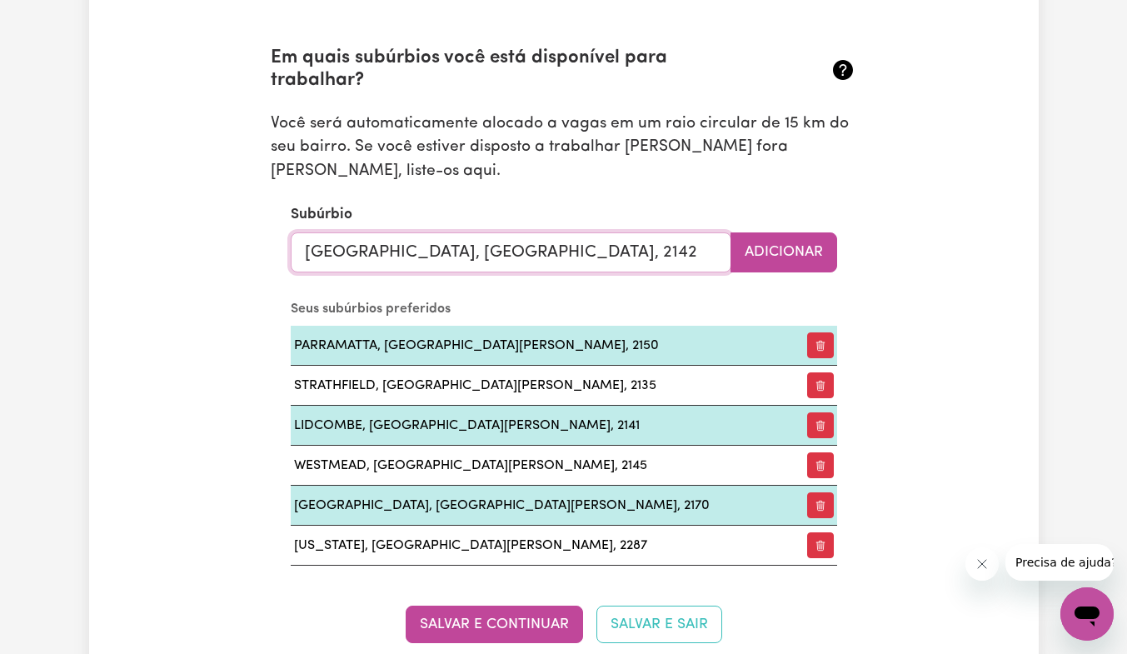
type input "[GEOGRAPHIC_DATA], [GEOGRAPHIC_DATA], 2142"
click at [774, 245] on font "Adicionar" at bounding box center [783, 252] width 78 height 14
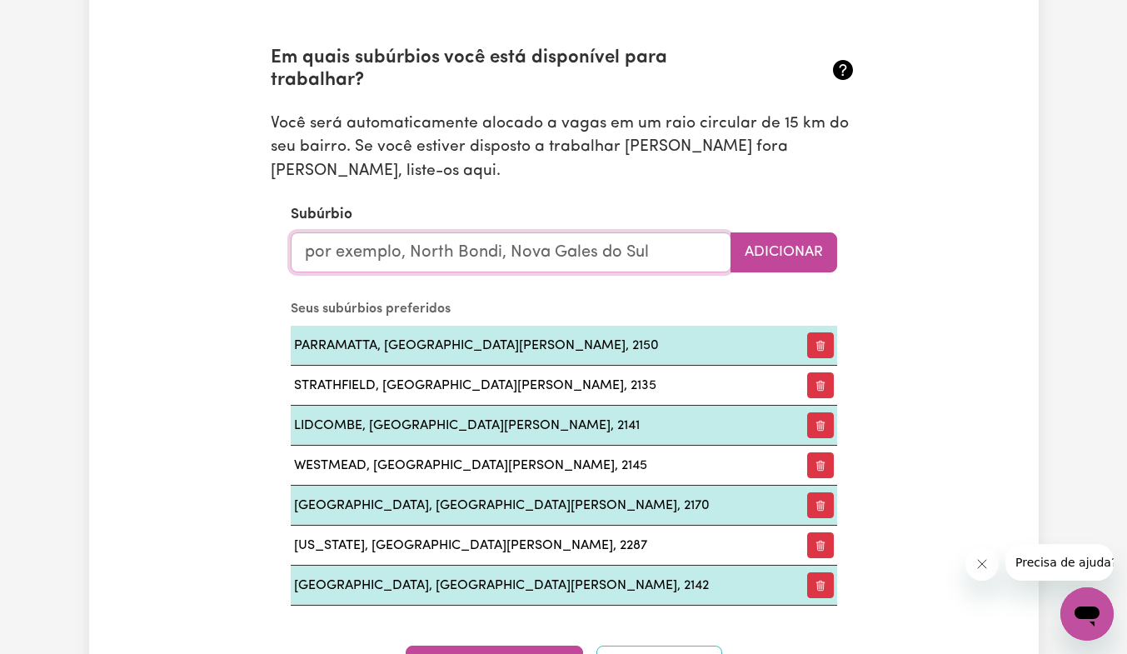
click at [520, 250] on input "text" at bounding box center [511, 252] width 440 height 40
type input "Cli"
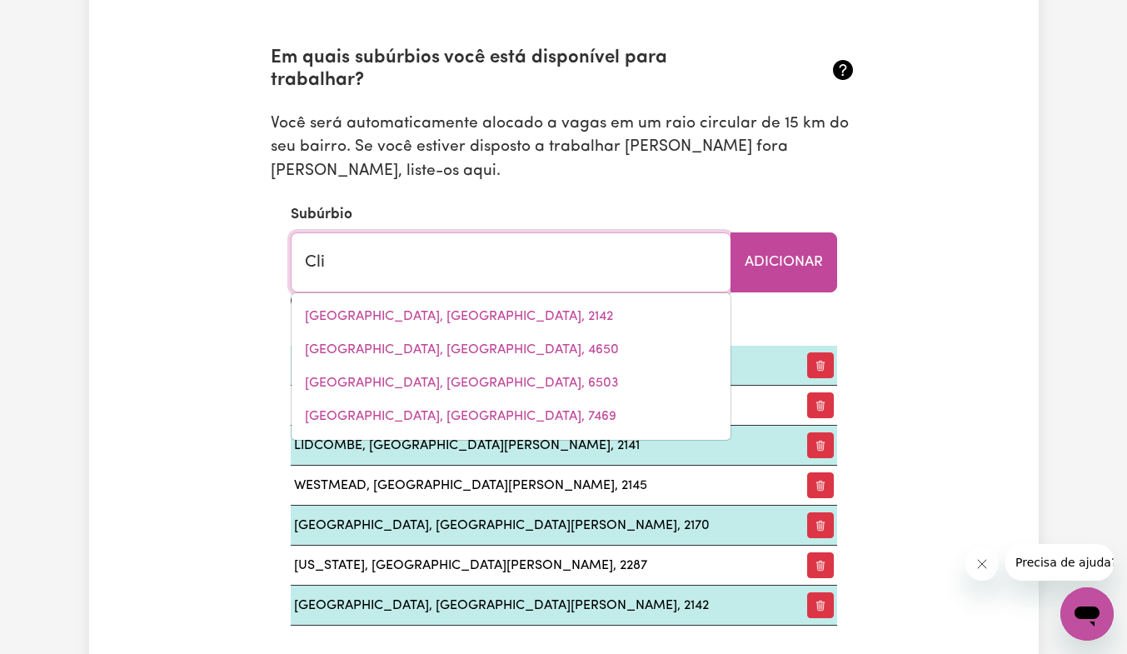
type input "CliFDEN, [GEOGRAPHIC_DATA], 2460"
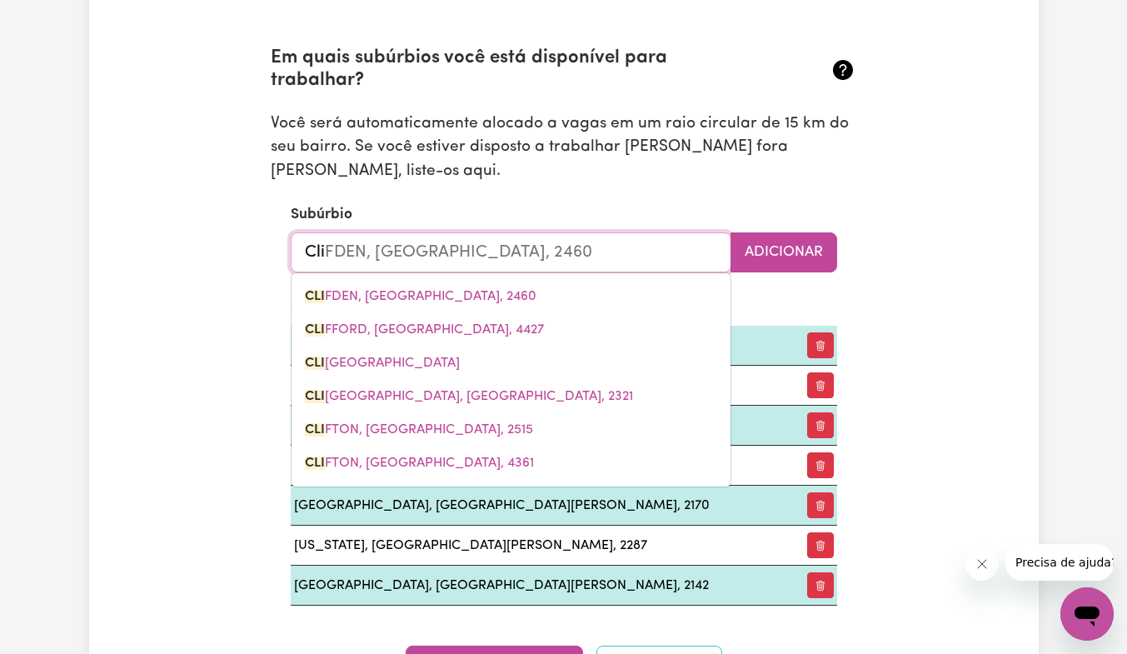
type input "Clid"
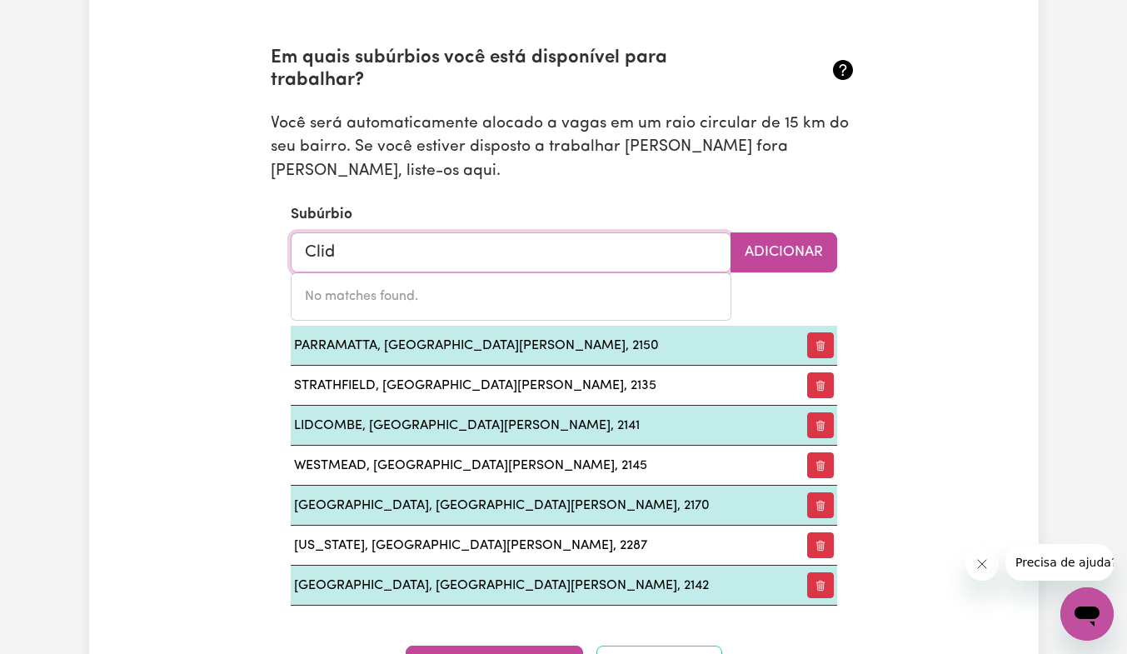
type input "Cli"
type input "CliFDEN, [GEOGRAPHIC_DATA], 2460"
type input "Cl"
type input "Cly"
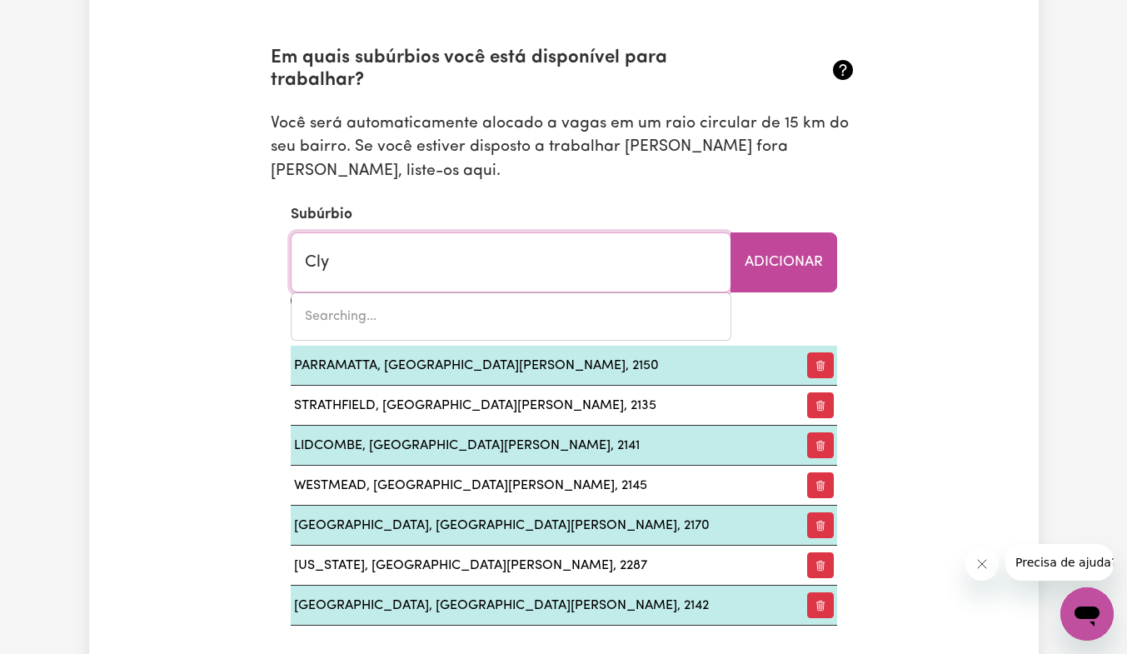
type input "ClyBUCCA, [GEOGRAPHIC_DATA], 2440"
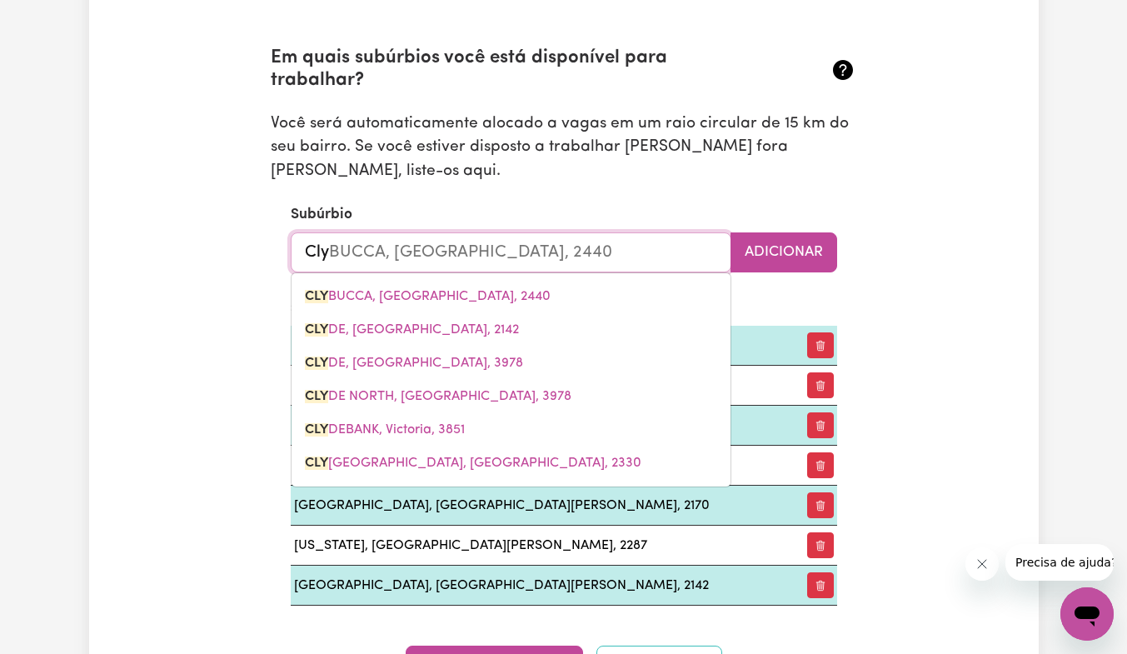
click at [452, 326] on span "CLY DE, [GEOGRAPHIC_DATA], 2142" at bounding box center [412, 329] width 214 height 13
type input "[GEOGRAPHIC_DATA], [GEOGRAPHIC_DATA], 2142"
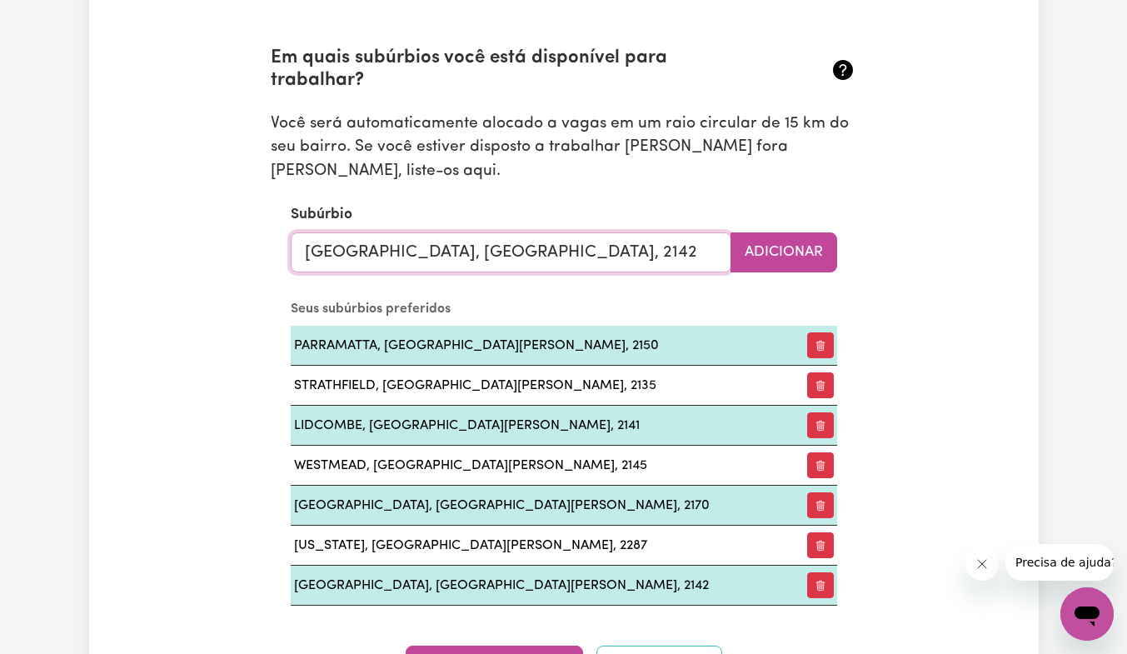
type input "[GEOGRAPHIC_DATA], [GEOGRAPHIC_DATA], 2142"
click at [766, 250] on font "Adicionar" at bounding box center [783, 252] width 78 height 14
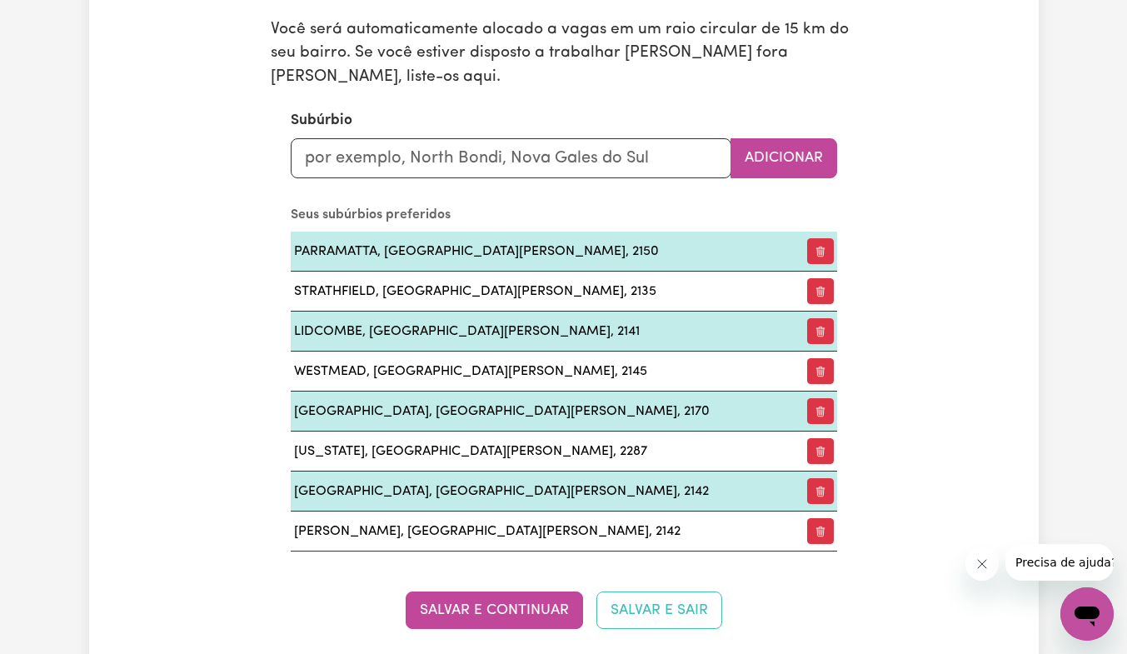
scroll to position [1925, 0]
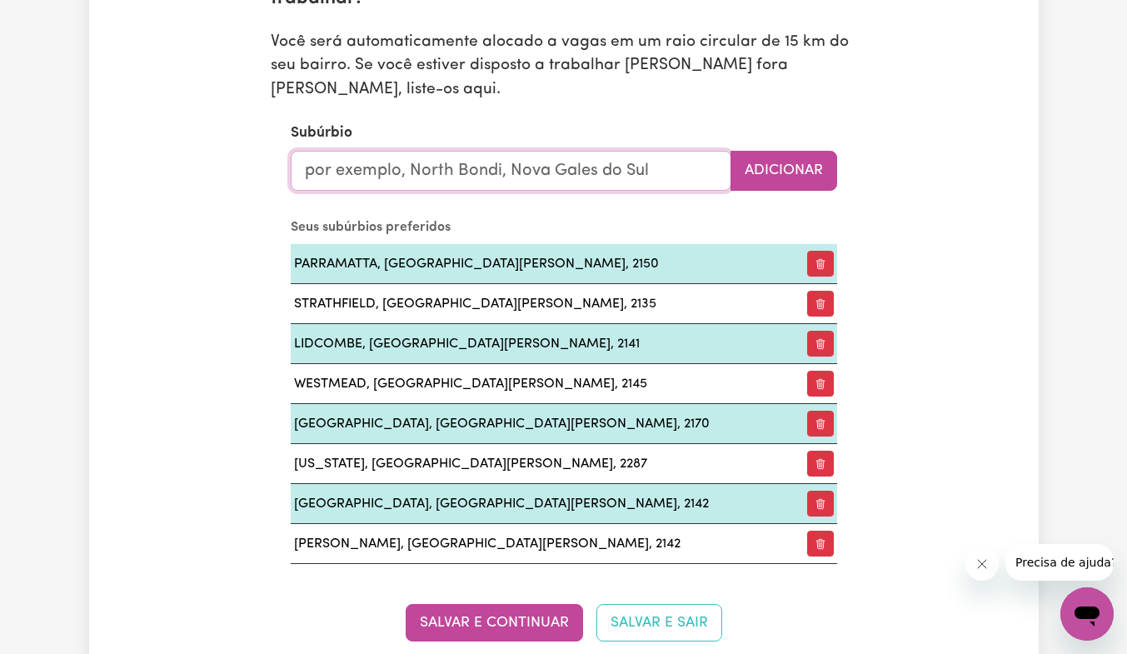
click at [554, 157] on input "text" at bounding box center [511, 171] width 440 height 40
type input "Rou"
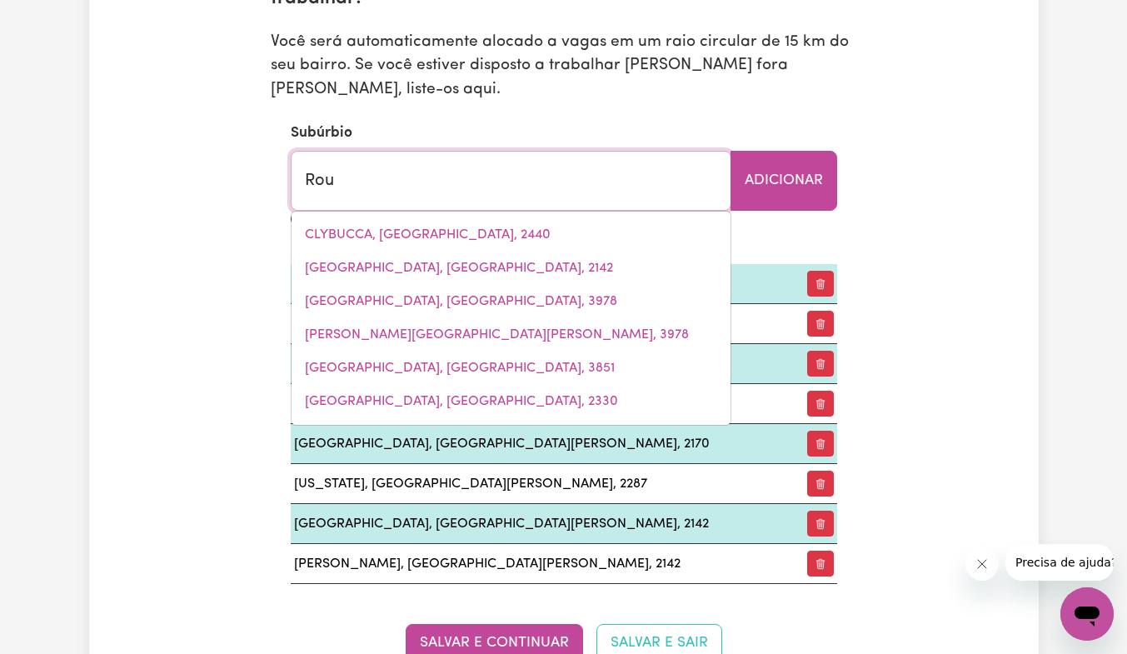
type input "RouCHEL, [GEOGRAPHIC_DATA], 2336"
type input "Rous"
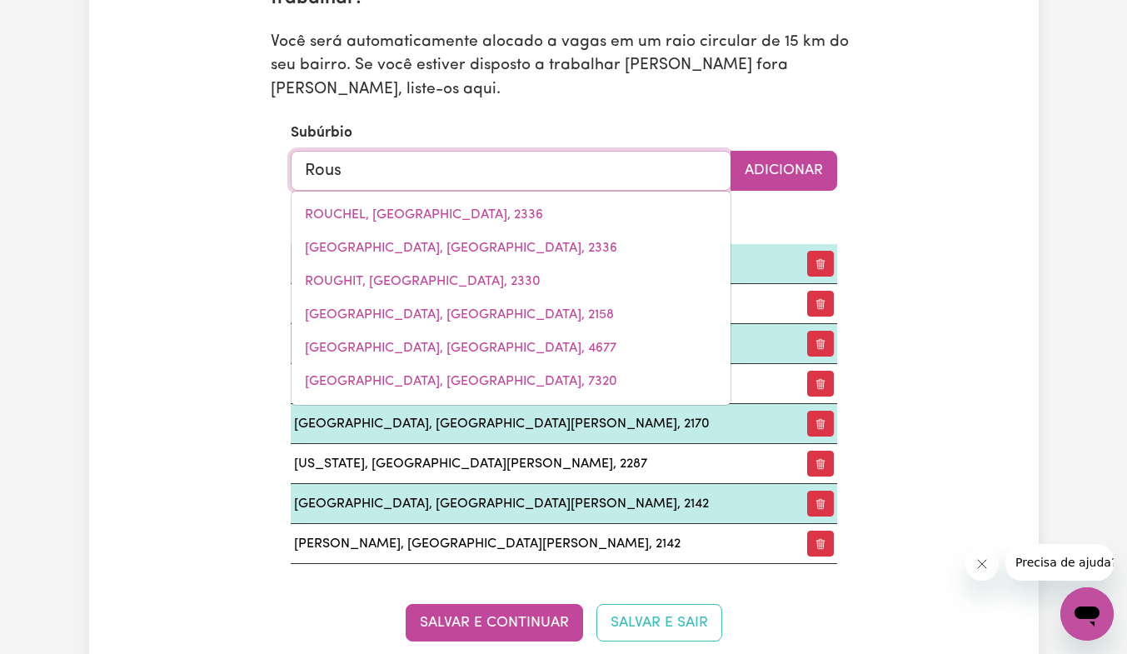
type input "[PERSON_NAME]"
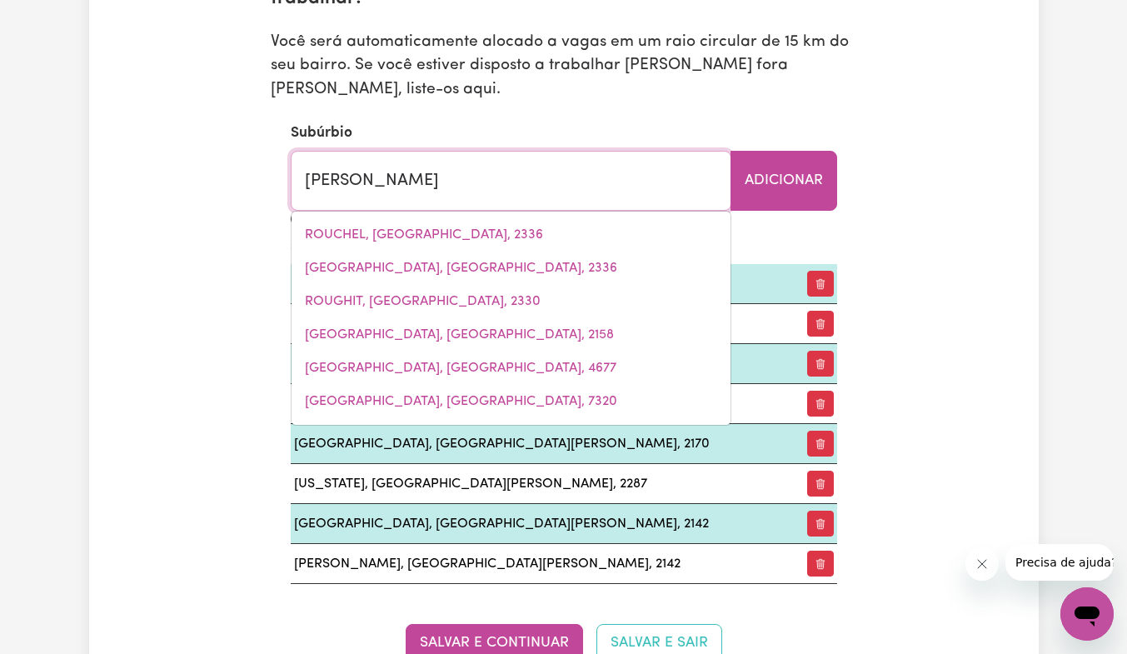
type input "[PERSON_NAME][GEOGRAPHIC_DATA][PERSON_NAME], [GEOGRAPHIC_DATA], 2155"
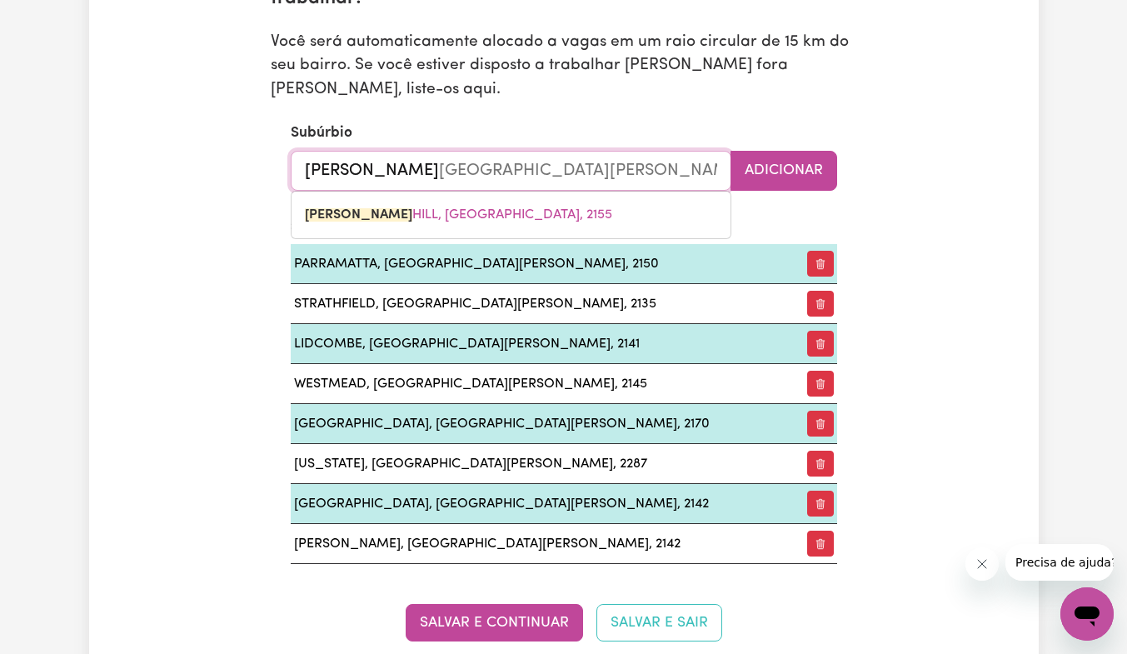
click at [508, 208] on span "[PERSON_NAME][GEOGRAPHIC_DATA][PERSON_NAME], [GEOGRAPHIC_DATA], 2155" at bounding box center [458, 214] width 307 height 13
type input "[PERSON_NAME][GEOGRAPHIC_DATA][PERSON_NAME], [GEOGRAPHIC_DATA], 2155"
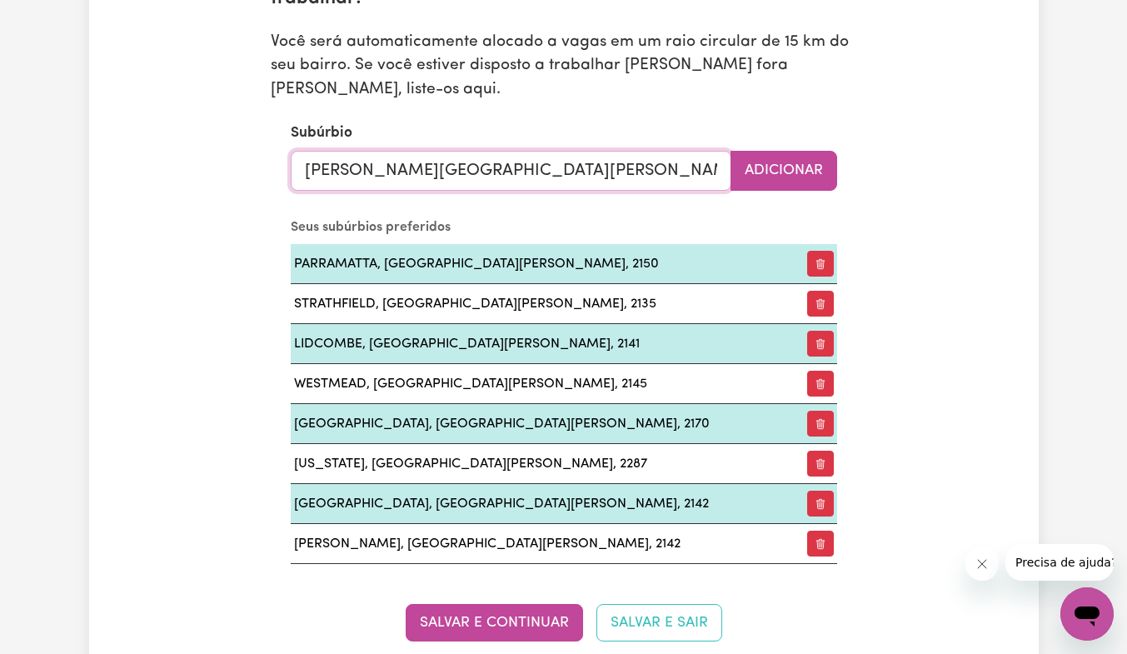
type input "[PERSON_NAME][GEOGRAPHIC_DATA][PERSON_NAME], [GEOGRAPHIC_DATA], 2155"
click at [786, 163] on font "Adicionar" at bounding box center [783, 170] width 78 height 14
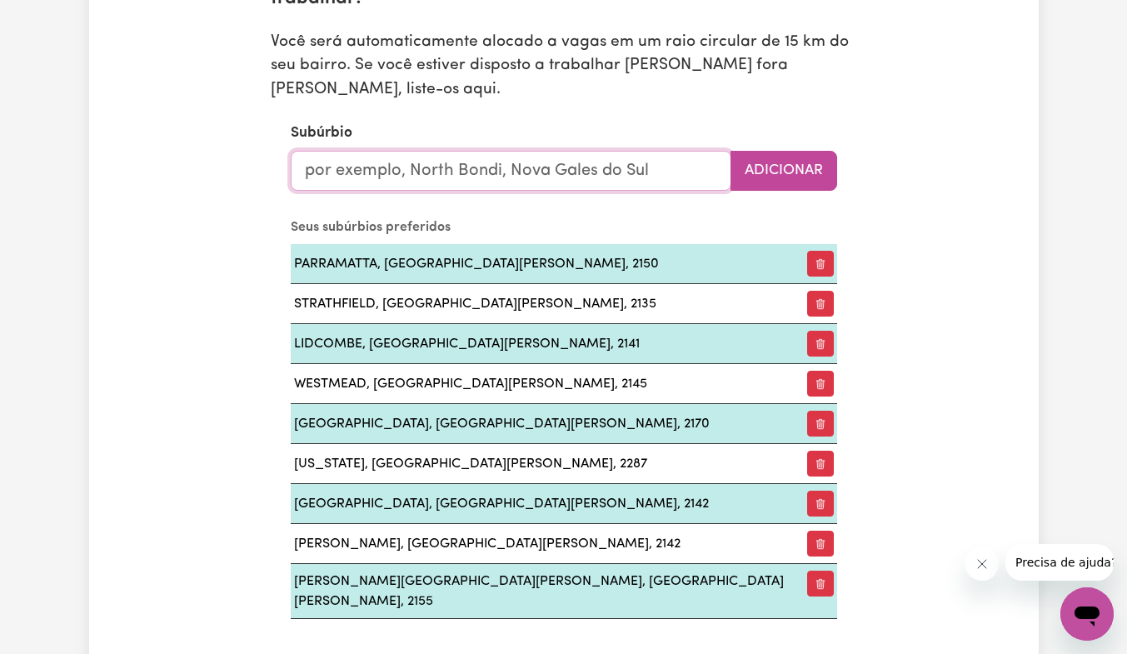
click at [549, 172] on input "text" at bounding box center [511, 171] width 440 height 40
click at [938, 174] on div "Atualizar perfil 1 2 3 4 5 Etapa 1 : Dados pessoais Deixe que clientes em poten…" at bounding box center [563, 622] width 949 height 4885
click at [933, 448] on div "Atualizar perfil 1 2 3 4 5 Etapa 1 : Dados pessoais Deixe que clientes em poten…" at bounding box center [563, 622] width 949 height 4885
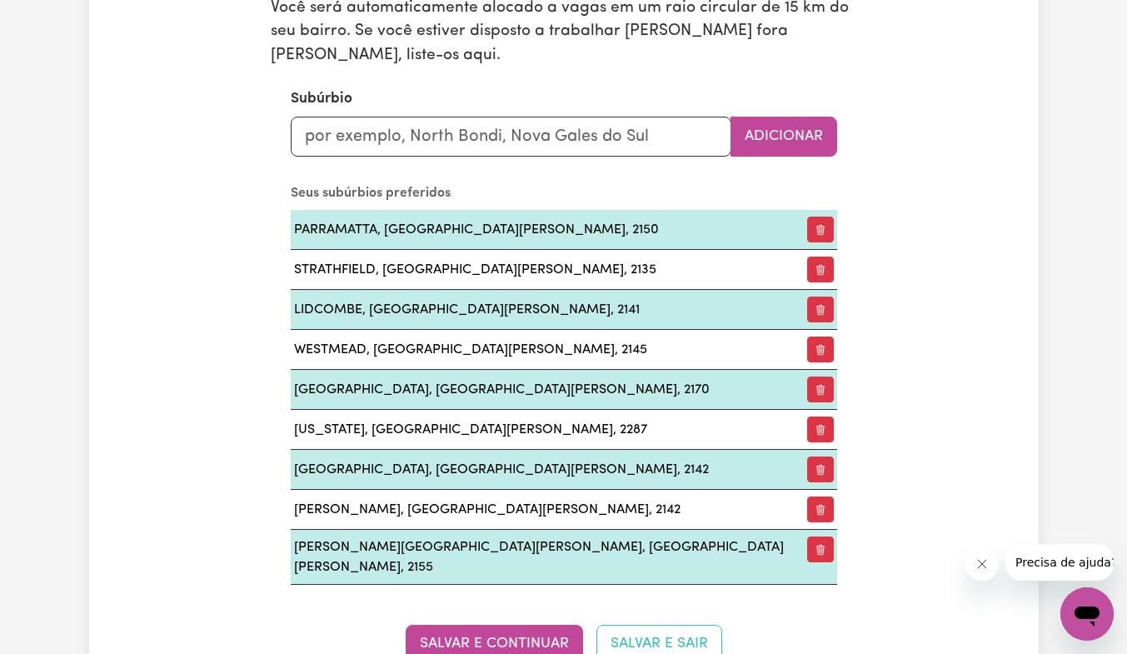
scroll to position [1960, 0]
click at [506, 634] on font "Salvar e continuar" at bounding box center [494, 641] width 149 height 14
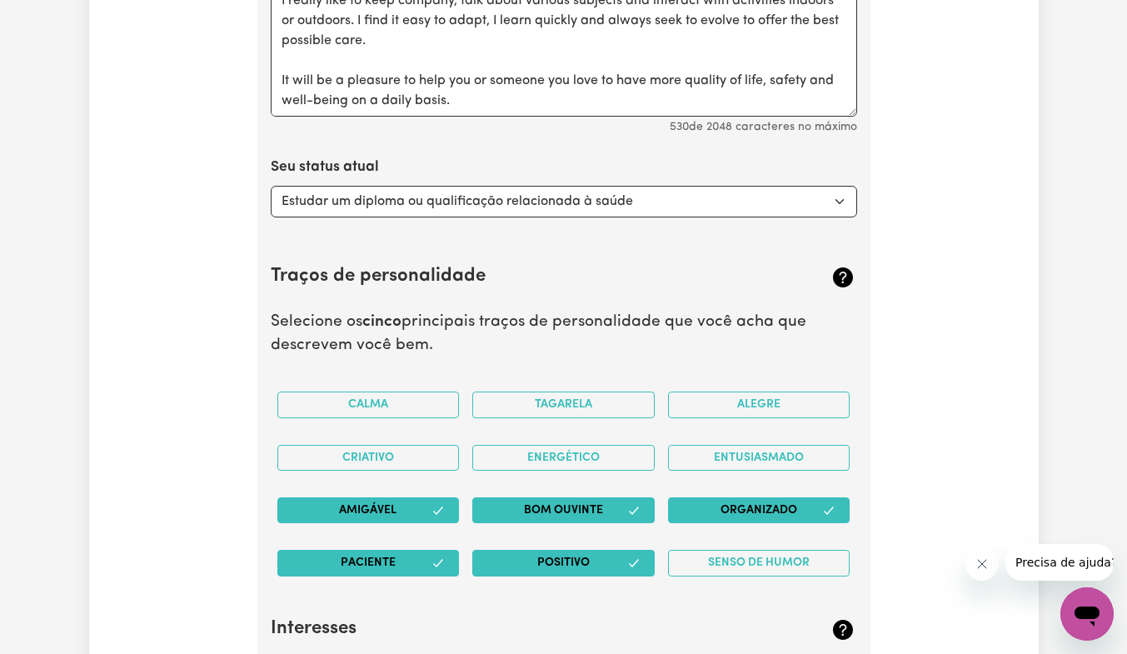
scroll to position [2845, 0]
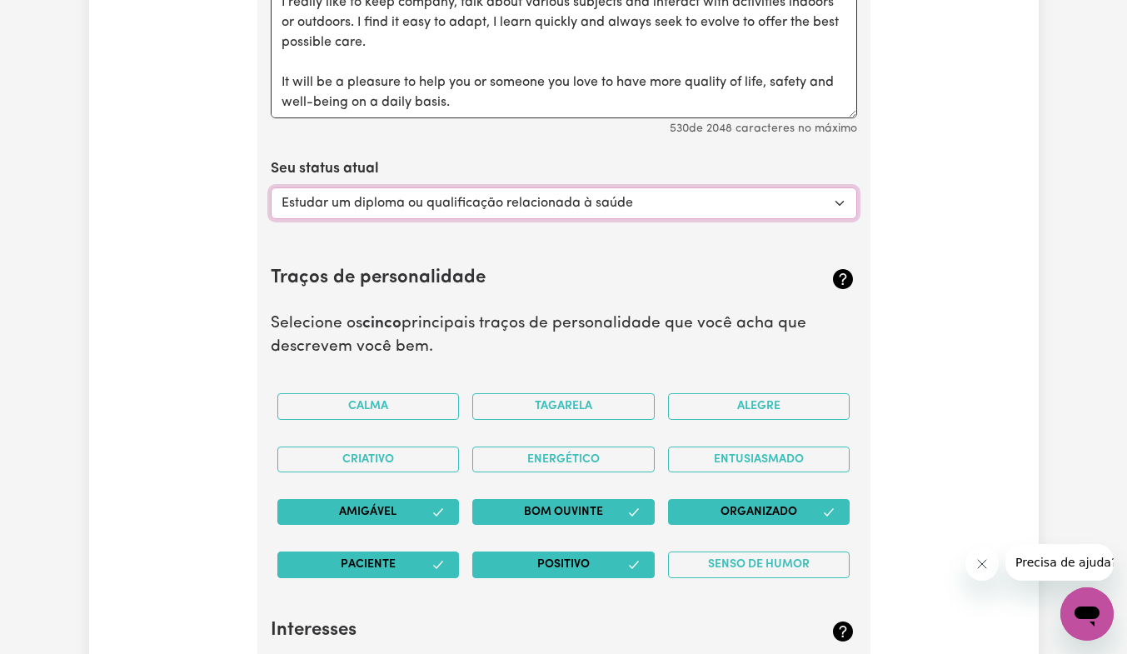
click at [827, 192] on select "Selecione... Estudar um diploma ou qualificação relacionada à saúde Estudar um …" at bounding box center [564, 203] width 586 height 32
select select "Looking for work - I just graduated"
click at [271, 187] on select "Selecione... Estudar um diploma ou qualificação relacionada à saúde Estudar um …" at bounding box center [564, 203] width 586 height 32
click at [694, 187] on select "Selecione... Estudar um diploma ou qualificação relacionada à saúde Estudar um …" at bounding box center [564, 203] width 586 height 32
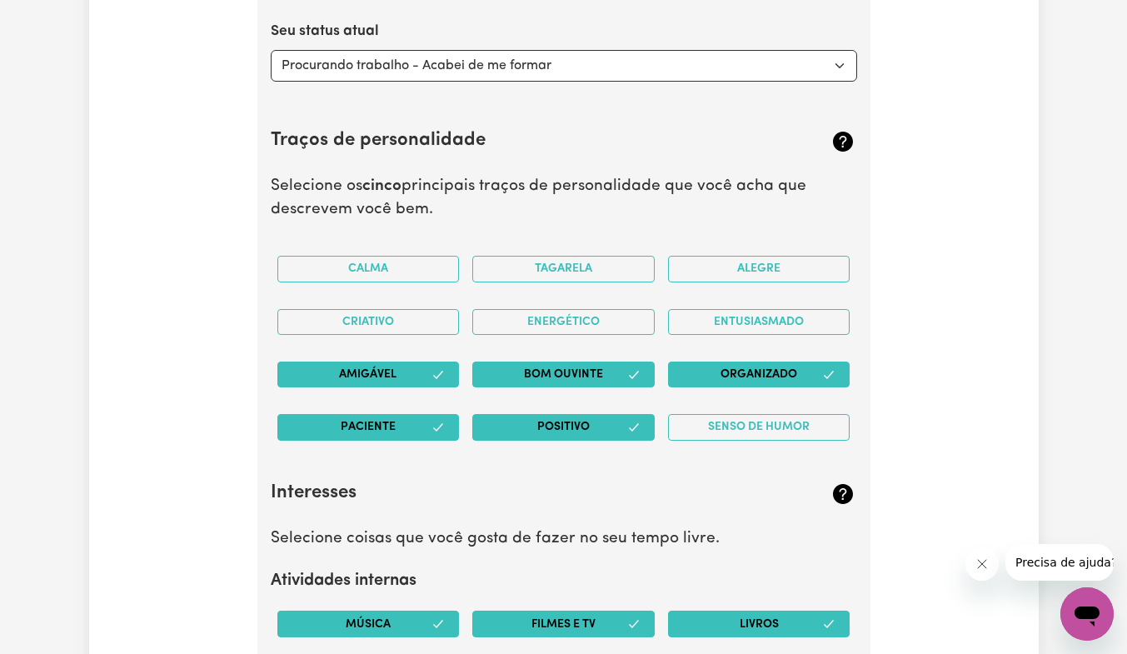
scroll to position [2984, 0]
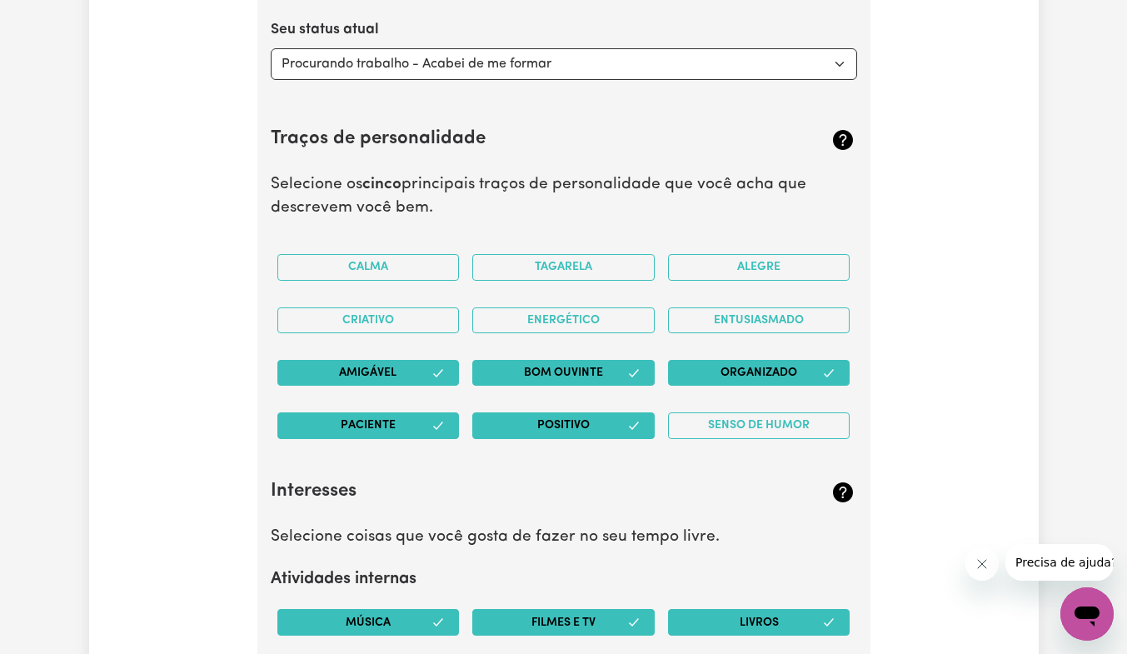
click at [630, 366] on button "Bom ouvinte" at bounding box center [563, 373] width 182 height 26
click at [644, 360] on button "Bom ouvinte" at bounding box center [563, 373] width 182 height 26
click at [636, 361] on button "Bom ouvinte" at bounding box center [563, 373] width 182 height 26
click at [615, 254] on button "Tagarela" at bounding box center [563, 267] width 182 height 26
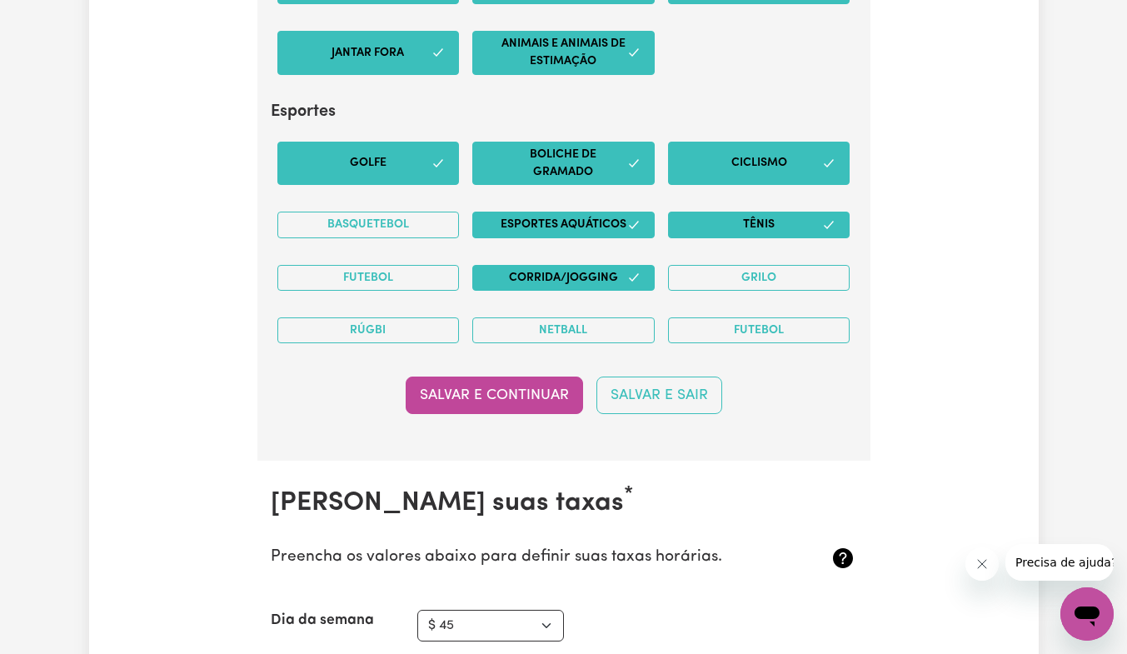
scroll to position [3990, 0]
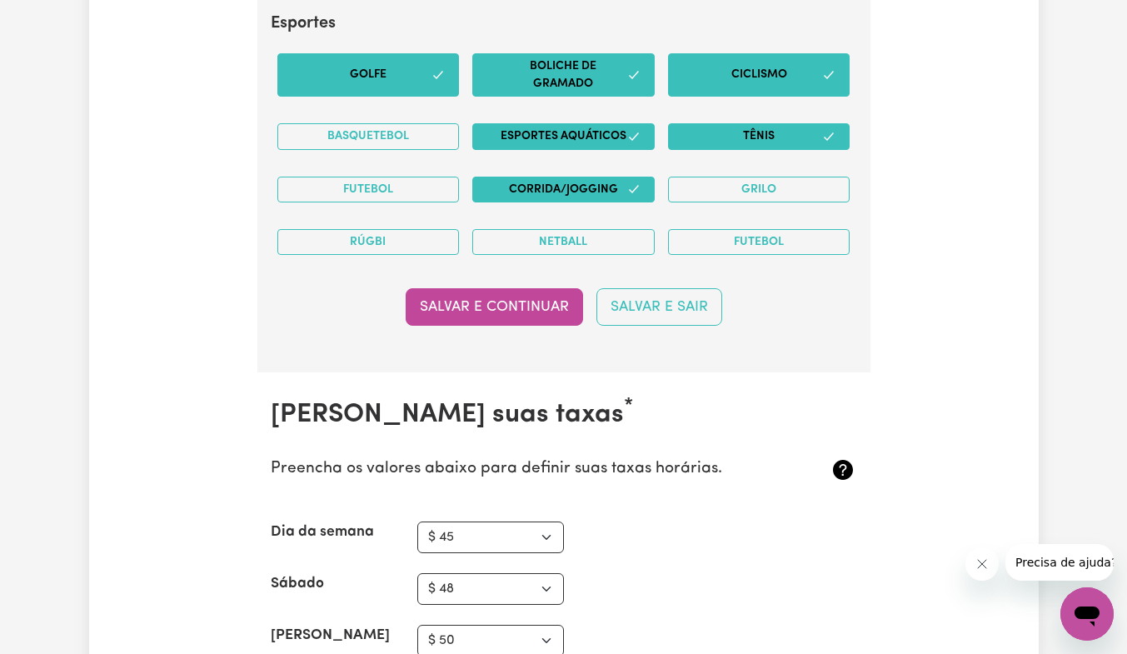
click at [524, 326] on button "Salvar e continuar" at bounding box center [494, 306] width 177 height 37
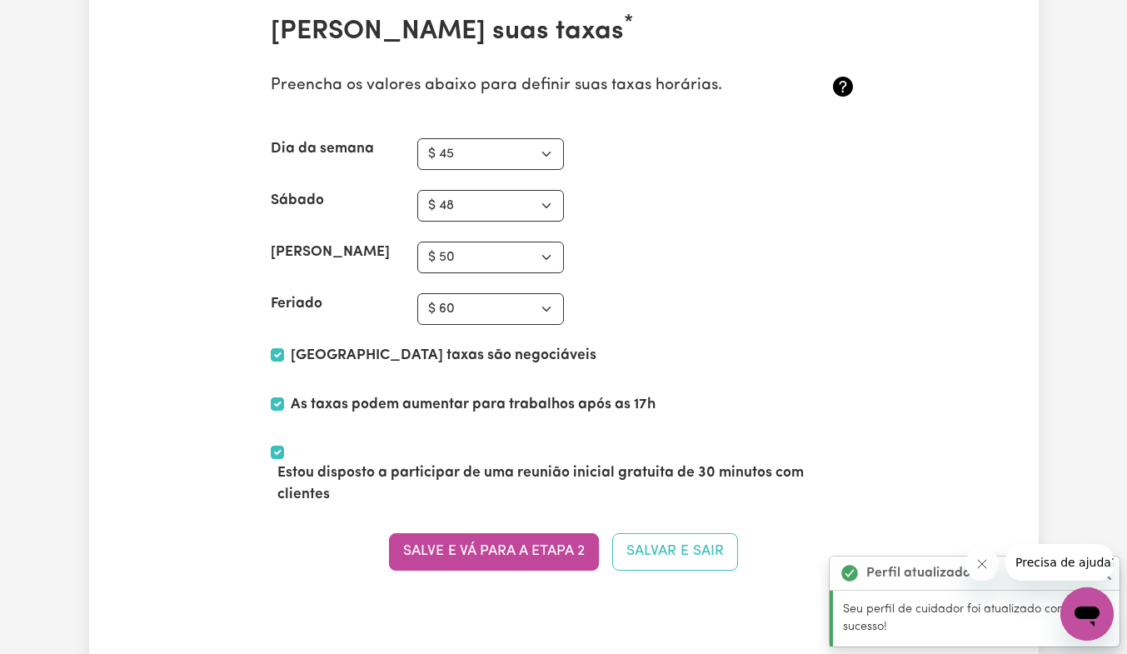
scroll to position [4374, 0]
click at [535, 169] on select "N / D $ 37 $ 38 $ 39 $ 40 $ 41 $ 42 $ 43 $ 44 $ 45 $ 46 $ 47 $ 48 $ 49 $ 50 $ 5…" at bounding box center [490, 153] width 147 height 32
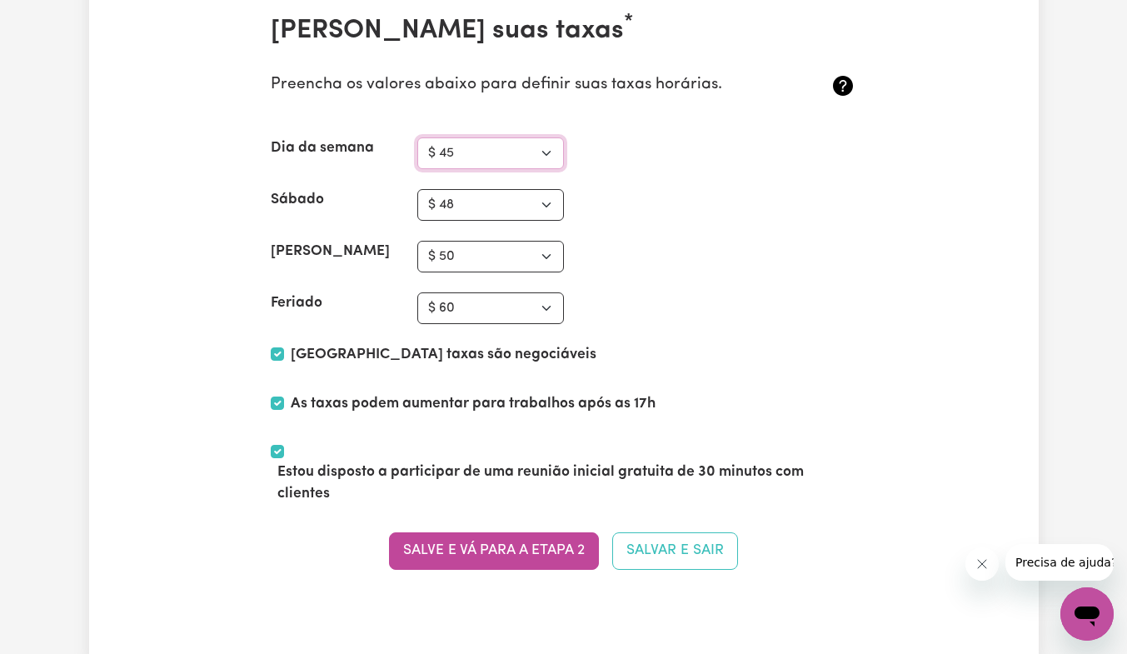
select select "42"
click at [417, 149] on select "N / D $ 37 $ 38 $ 39 $ 40 $ 41 $ 42 $ 43 $ 44 $ 45 $ 46 $ 47 $ 48 $ 49 $ 50 $ 5…" at bounding box center [490, 153] width 147 height 32
click at [526, 221] on select "N / D $ 37 $ 38 $ 39 $ 40 $ 41 $ 42 $ 43 $ 44 $ 45 $ 46 $ 47 $ 48 $ 49 $ 50 $ 5…" at bounding box center [490, 205] width 147 height 32
select select "45"
click at [417, 201] on select "N / D $ 37 $ 38 $ 39 $ 40 $ 41 $ 42 $ 43 $ 44 $ 45 $ 46 $ 47 $ 48 $ 49 $ 50 $ 5…" at bounding box center [490, 205] width 147 height 32
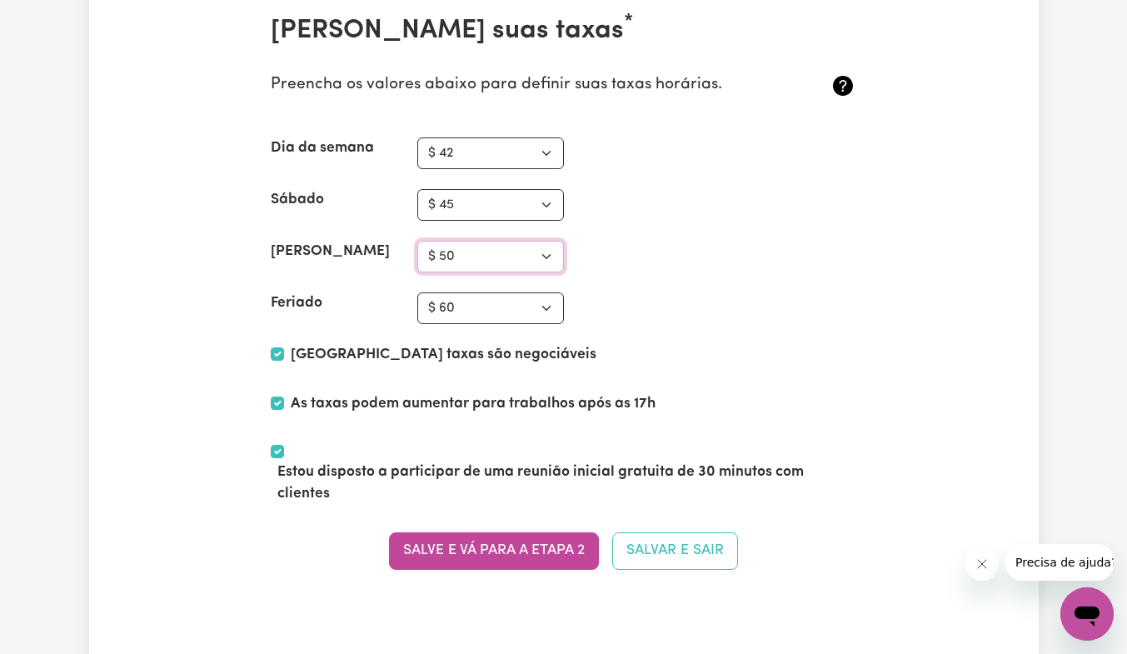
click at [520, 272] on select "N / D $ 37 $ 38 $ 39 $ 40 $ 41 $ 42 $ 43 $ 44 $ 45 $ 46 $ 47 $ 48 $ 49 $ 50 $ 5…" at bounding box center [490, 257] width 147 height 32
select select "48"
click at [417, 252] on select "N / D $ 37 $ 38 $ 39 $ 40 $ 41 $ 42 $ 43 $ 44 $ 45 $ 46 $ 47 $ 48 $ 49 $ 50 $ 5…" at bounding box center [490, 257] width 147 height 32
click at [531, 324] on select "N / D $ 37 $ 38 $ 39 $ 40 $ 41 $ 42 $ 43 $ 44 $ 45 $ 46 $ 47 $ 48 $ 49 $ 50 $ 5…" at bounding box center [490, 308] width 147 height 32
select select "50"
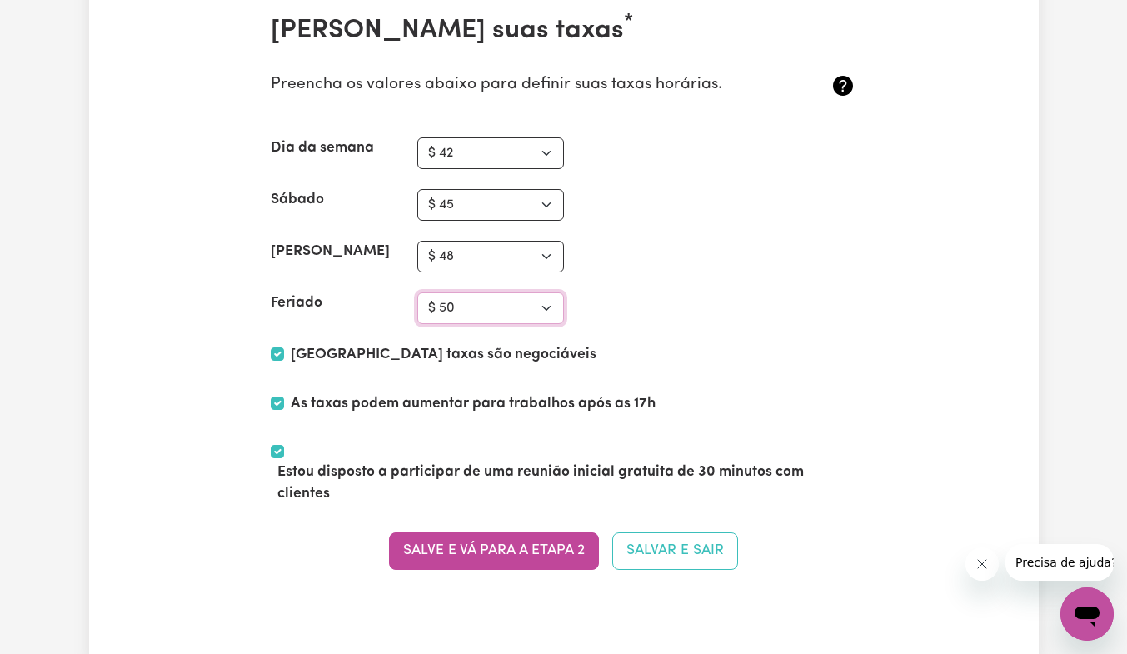
click at [417, 304] on select "N / D $ 37 $ 38 $ 39 $ 40 $ 41 $ 42 $ 43 $ 44 $ 45 $ 46 $ 47 $ 48 $ 49 $ 50 $ 5…" at bounding box center [490, 308] width 147 height 32
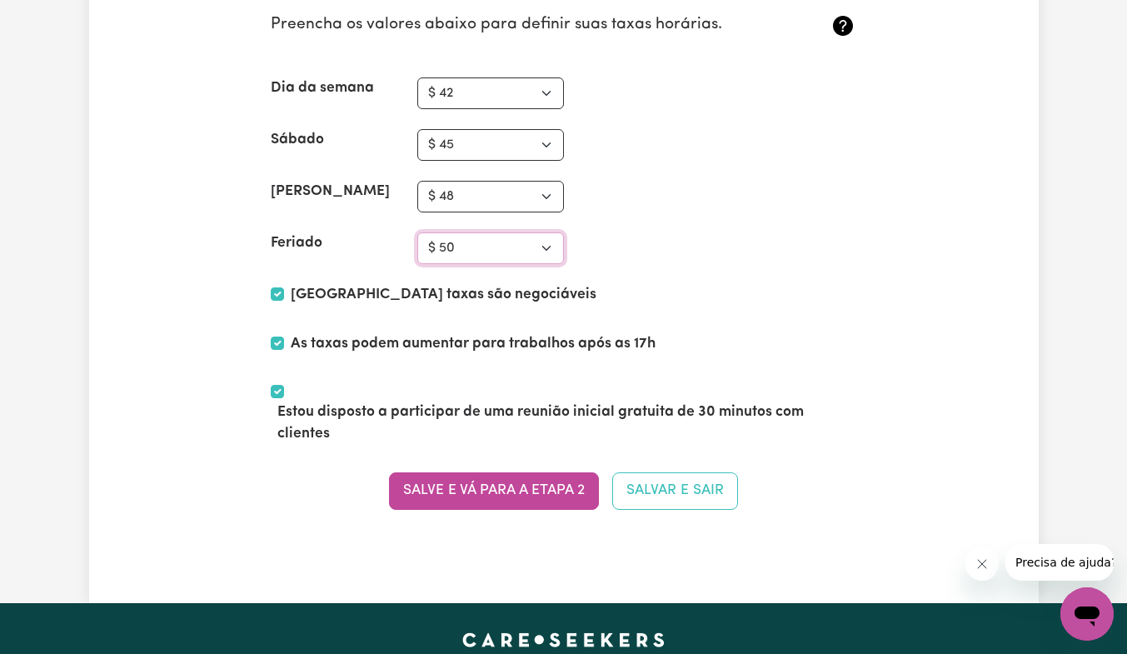
scroll to position [4433, 0]
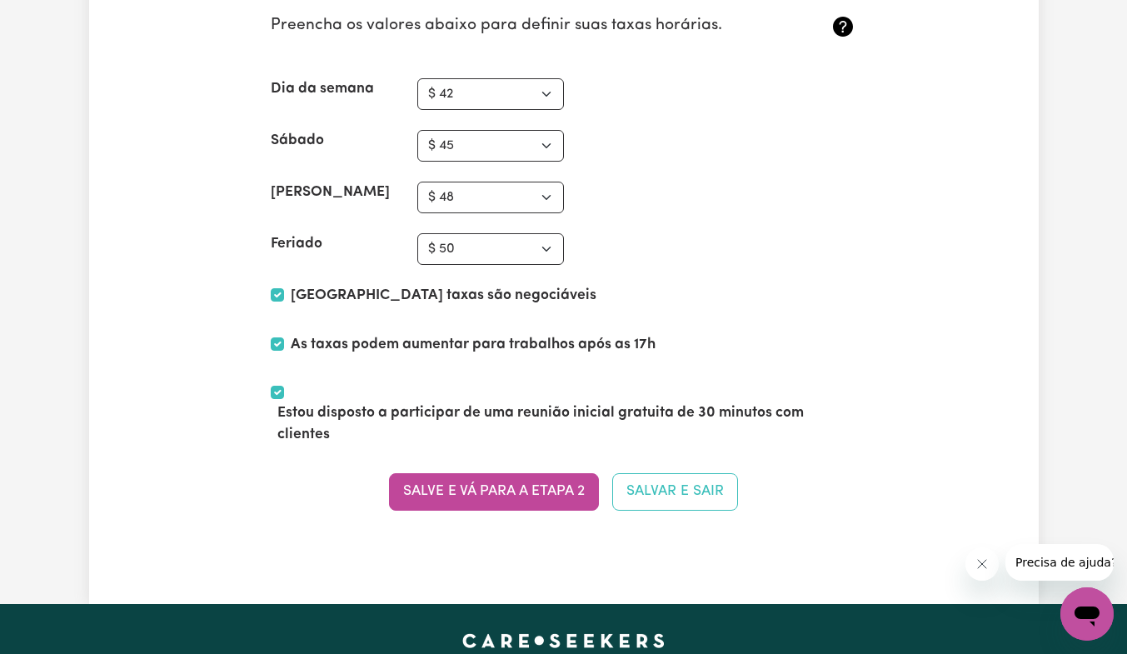
click at [545, 486] on font "Salve e vá para a Etapa 2" at bounding box center [494, 491] width 182 height 14
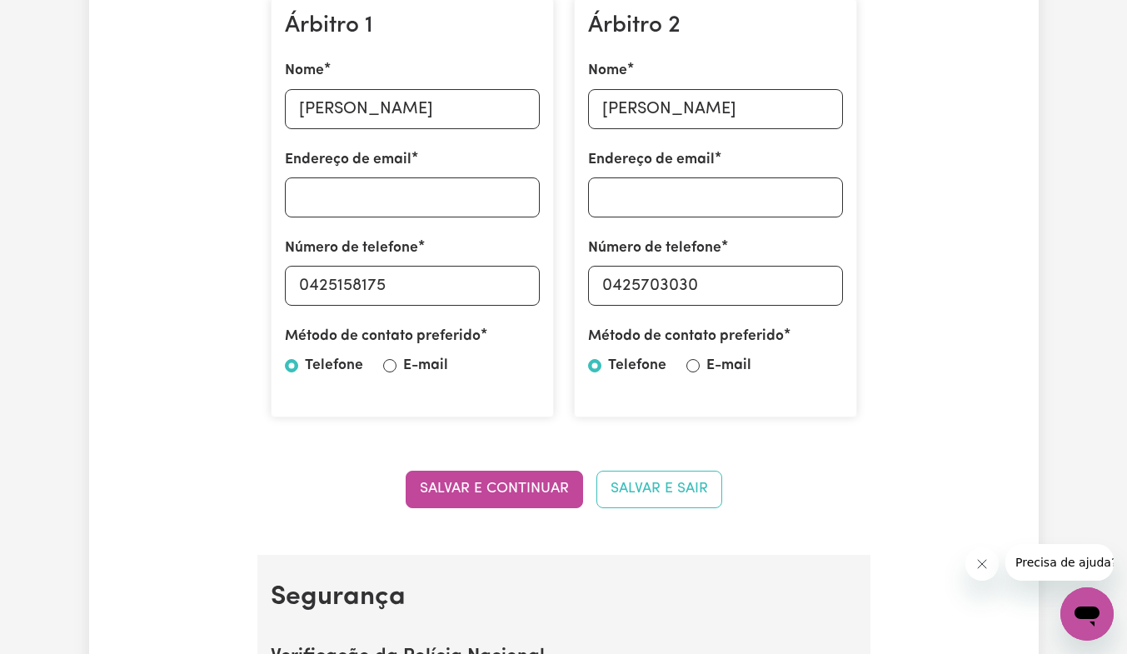
scroll to position [532, 0]
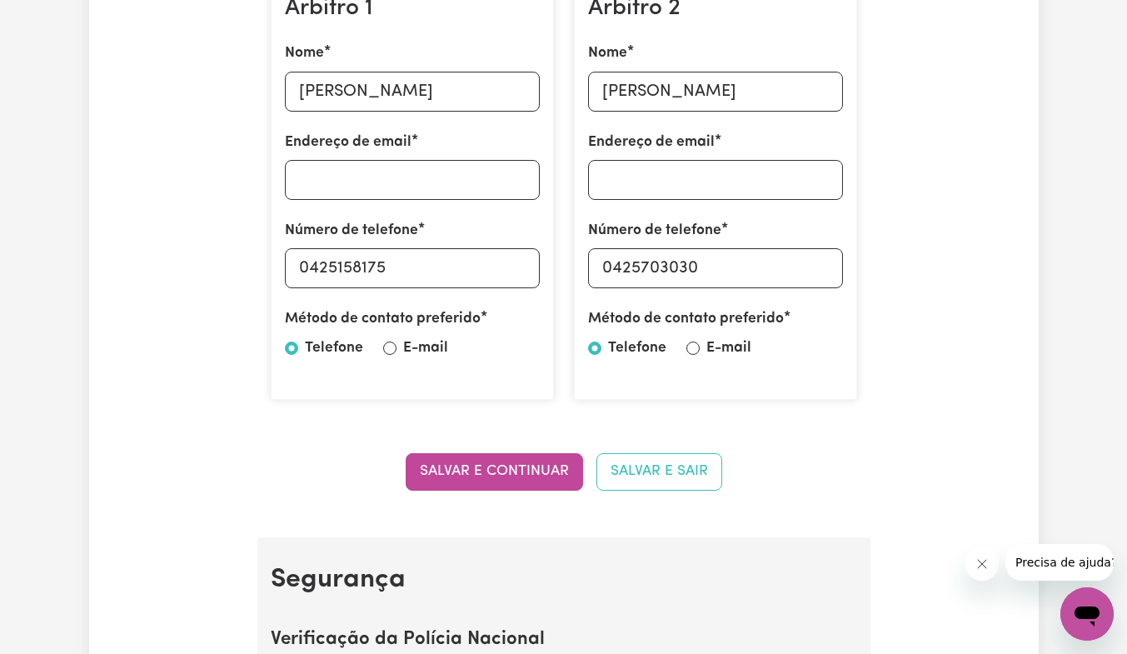
click at [540, 464] on font "Salvar e continuar" at bounding box center [494, 471] width 149 height 14
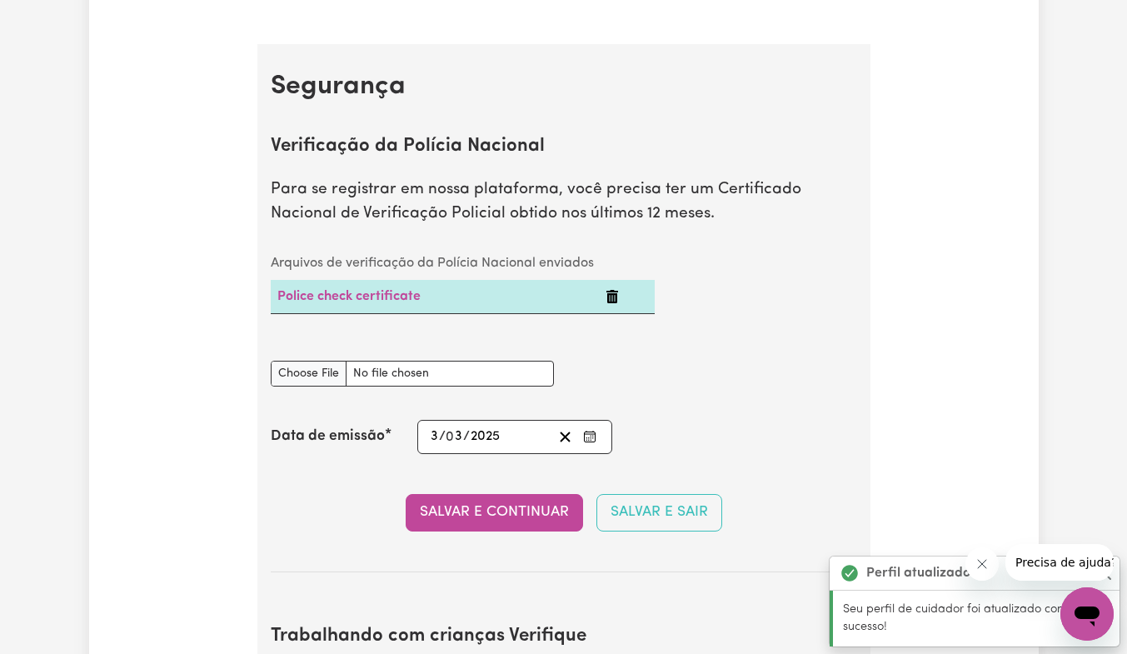
scroll to position [1071, 0]
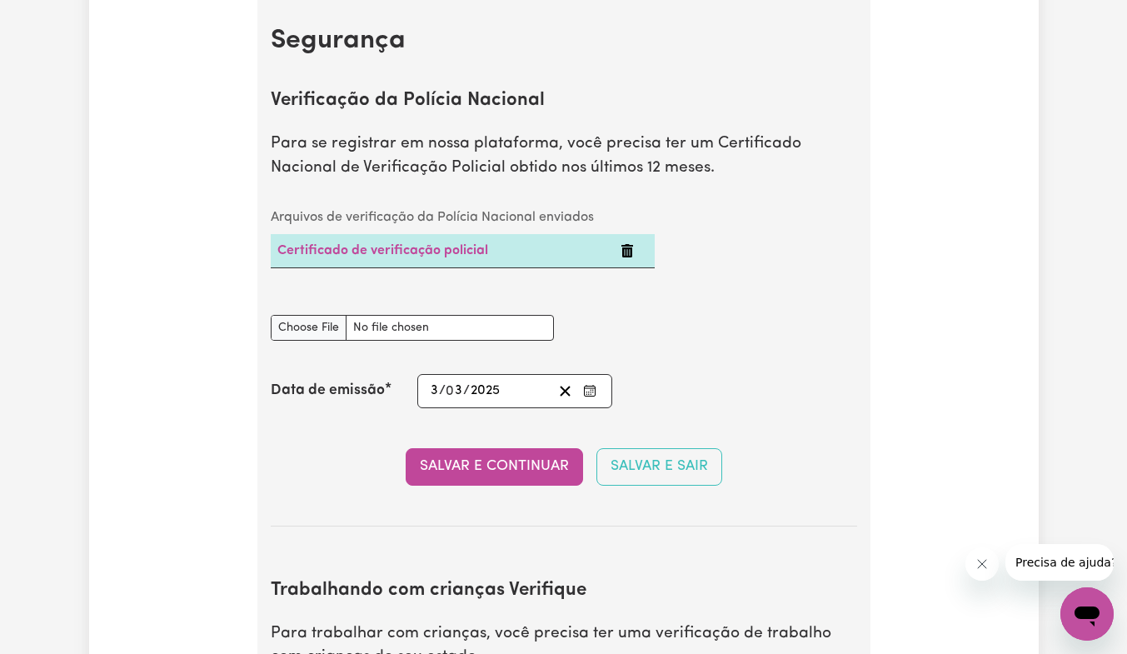
click at [570, 391] on icon "Data de limpeza" at bounding box center [565, 391] width 16 height 16
click at [626, 254] on icon "Excluir certificado de verificação policial" at bounding box center [626, 250] width 13 height 13
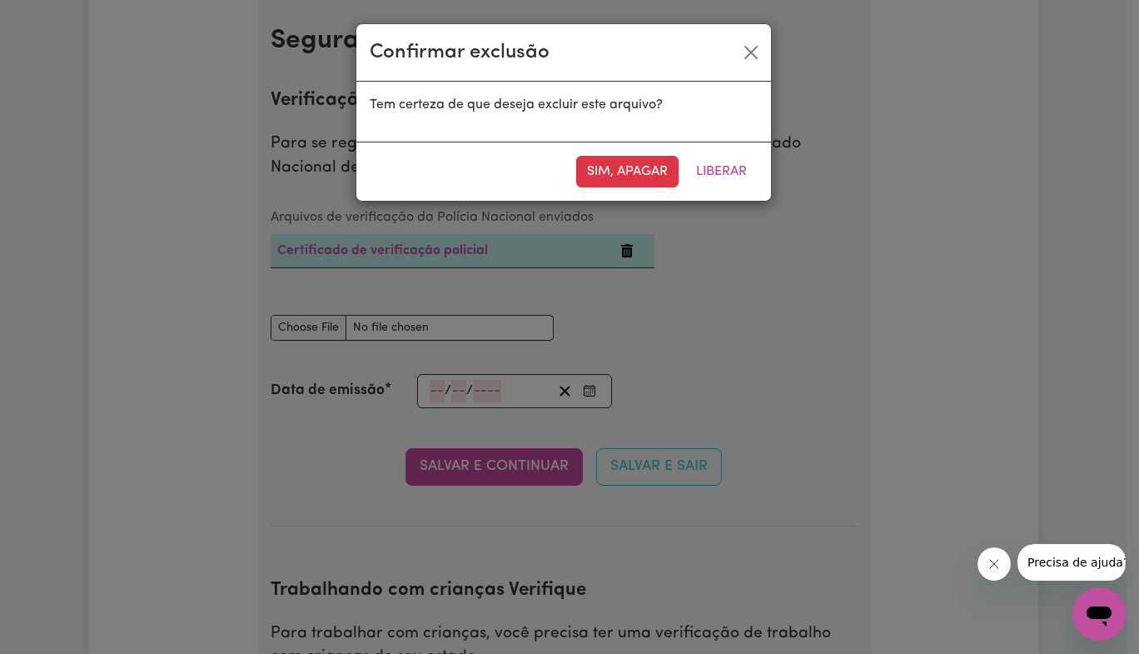
click at [632, 177] on font "Sim, apagar" at bounding box center [627, 171] width 81 height 13
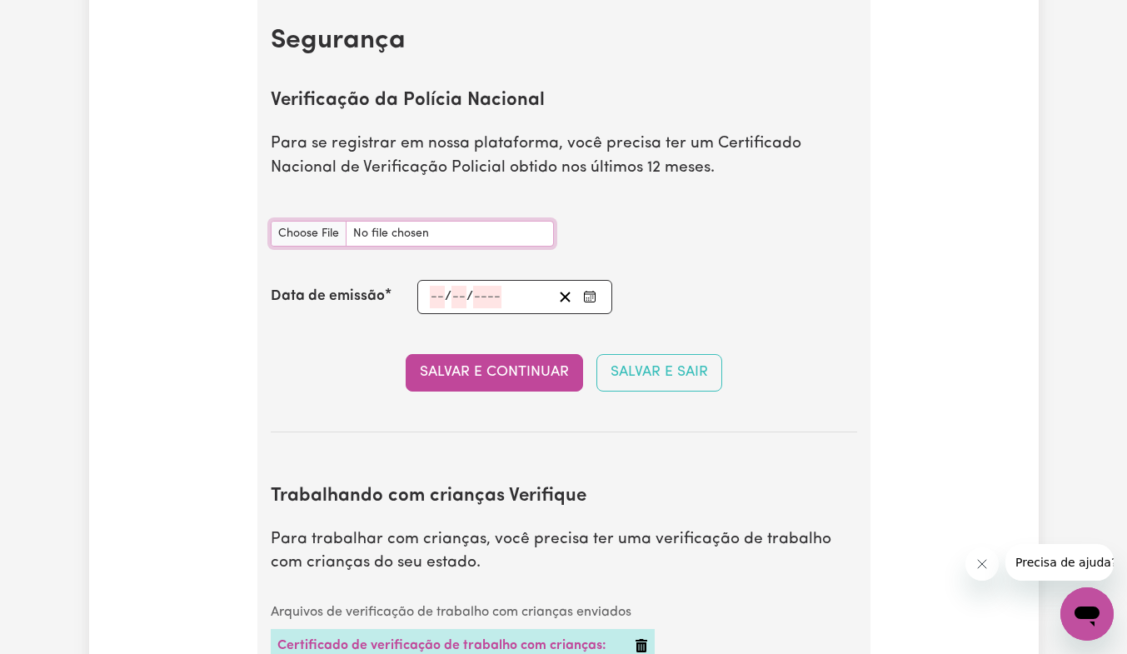
click at [475, 241] on input "Documento de Verificação da Polícia Nacional" at bounding box center [412, 234] width 283 height 26
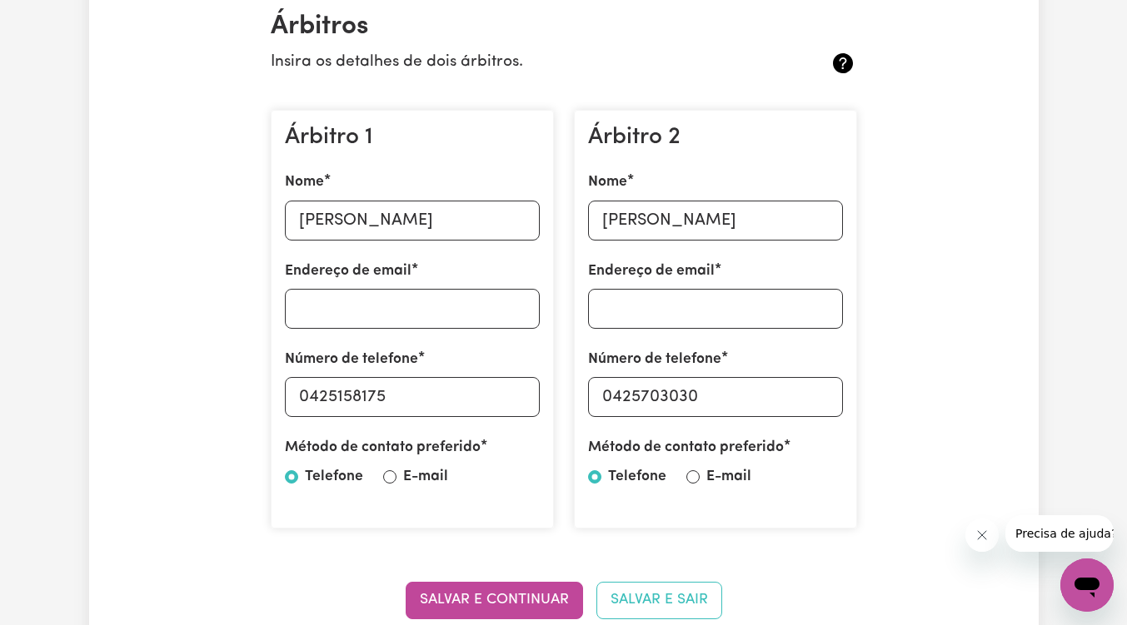
scroll to position [0, 0]
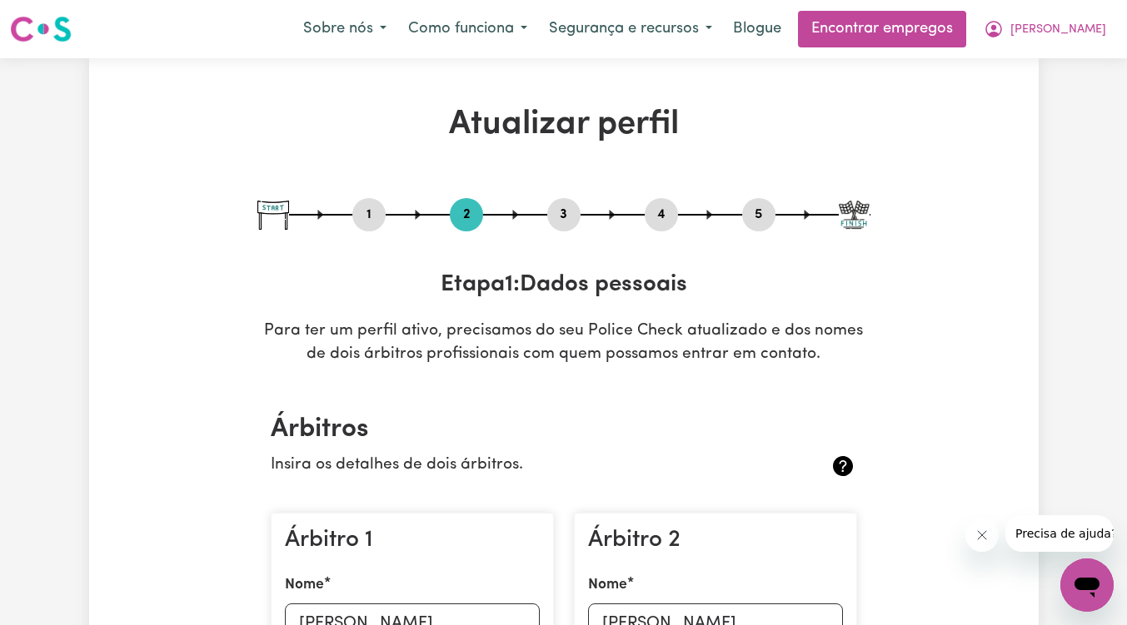
click at [43, 29] on img at bounding box center [41, 29] width 62 height 30
